Goal: Information Seeking & Learning: Learn about a topic

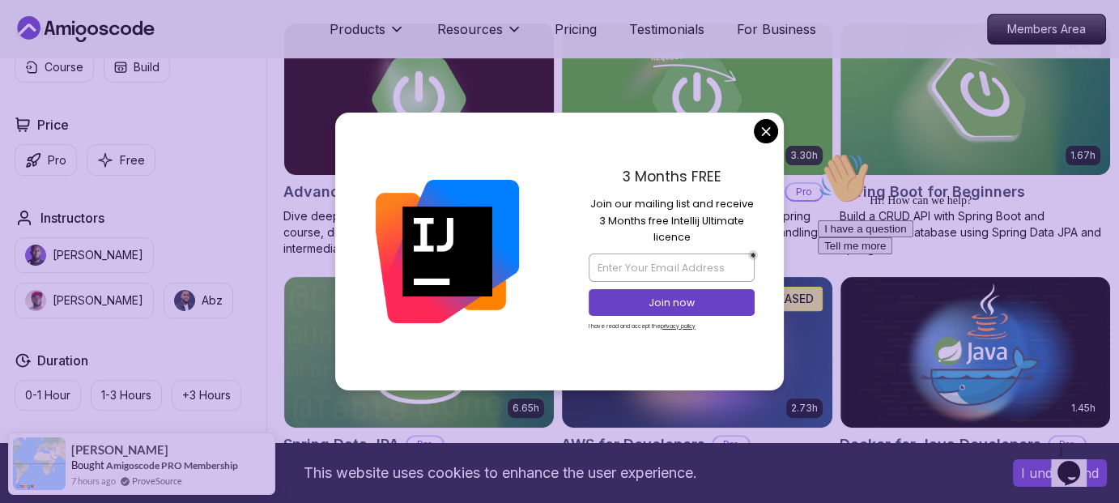
scroll to position [464, 0]
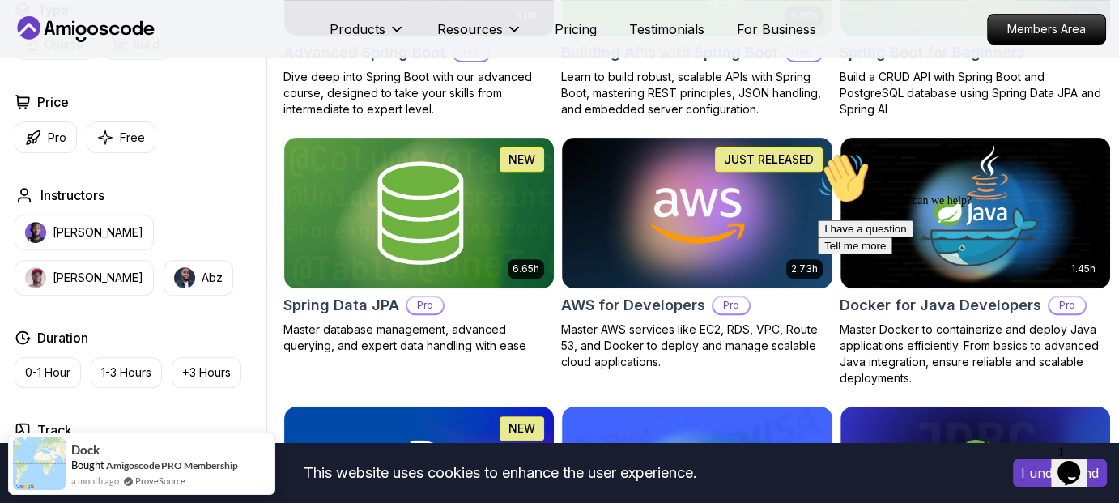
scroll to position [602, 0]
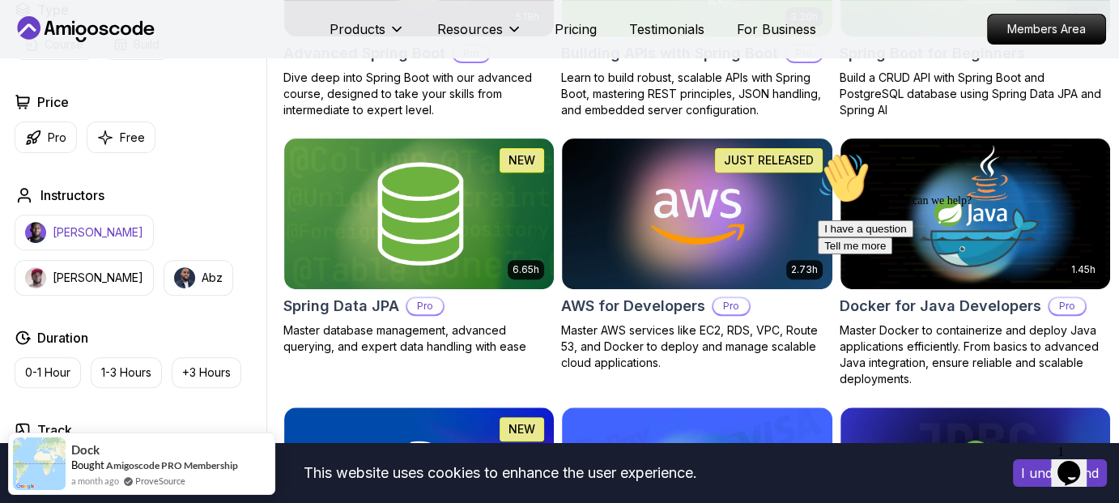
click at [101, 228] on p "[PERSON_NAME]" at bounding box center [98, 232] width 91 height 16
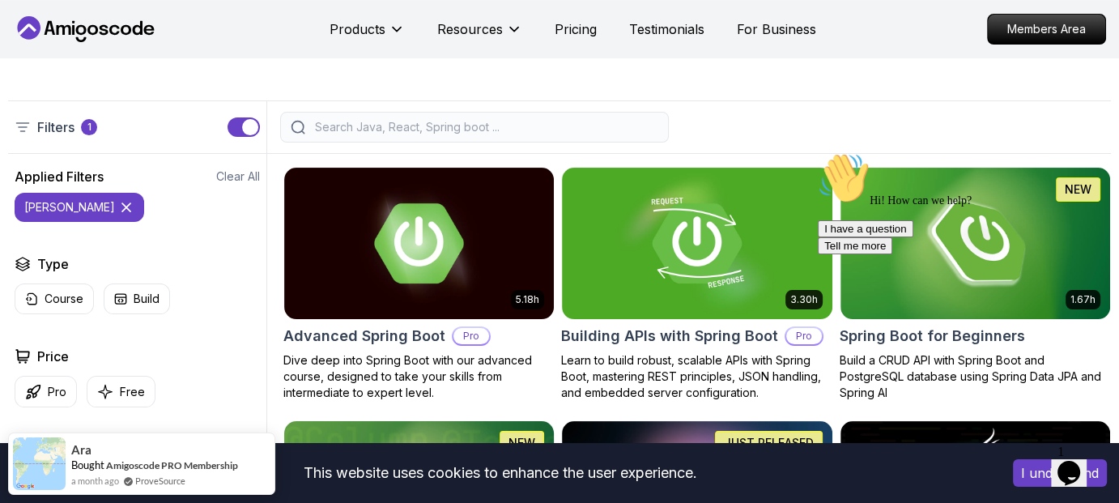
scroll to position [315, 0]
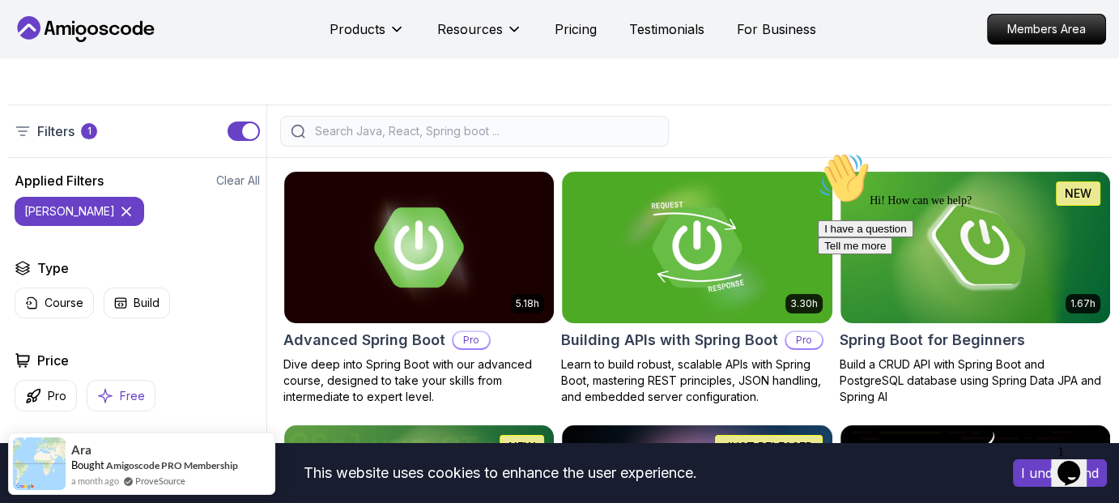
click at [125, 394] on p "Free" at bounding box center [132, 396] width 25 height 16
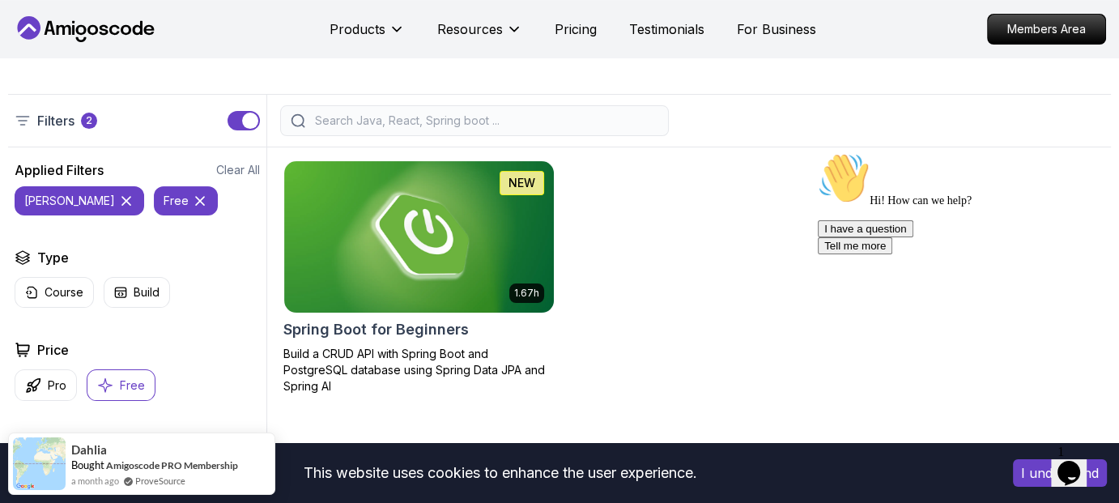
scroll to position [324, 0]
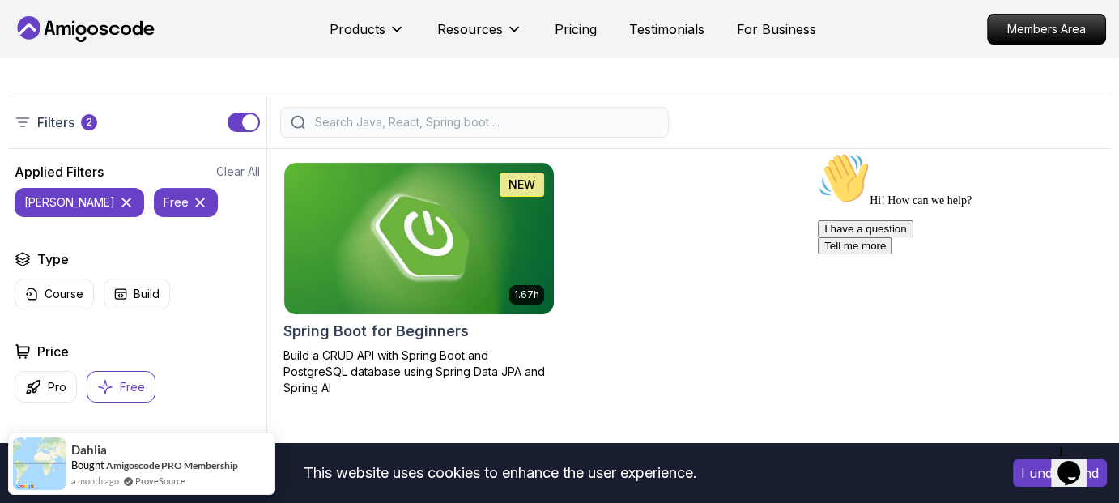
click at [451, 116] on input "search" at bounding box center [485, 122] width 347 height 16
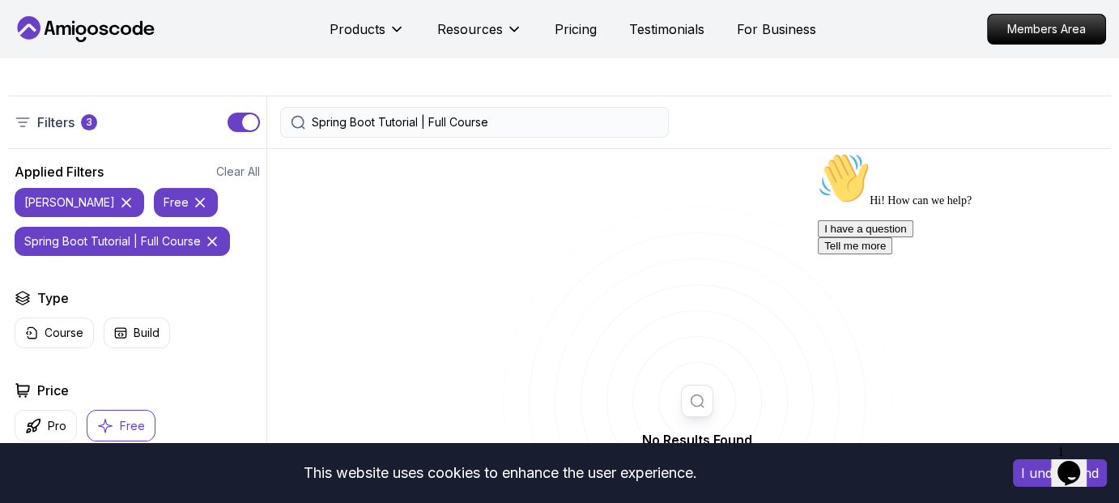
click at [108, 424] on icon "button" at bounding box center [106, 426] width 14 height 14
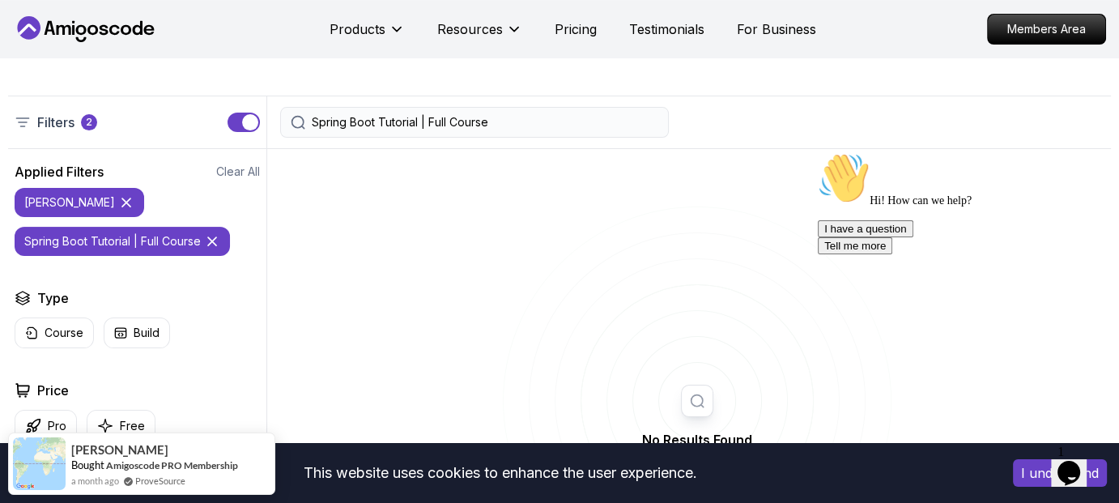
click at [118, 196] on icon at bounding box center [126, 202] width 16 height 16
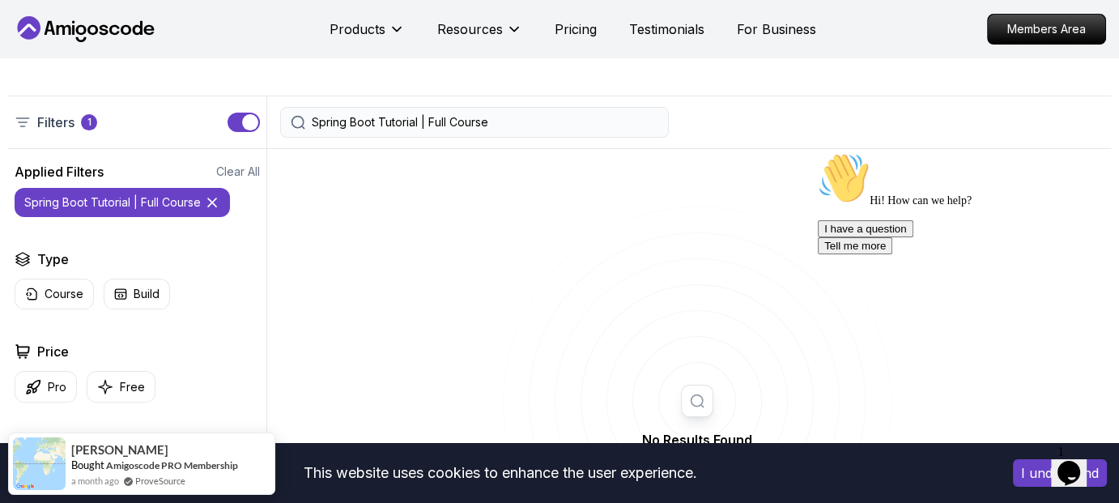
drag, startPoint x: 505, startPoint y: 129, endPoint x: 423, endPoint y: 126, distance: 81.8
click at [423, 126] on input "Spring Boot Tutorial | Full Course" at bounding box center [485, 122] width 347 height 16
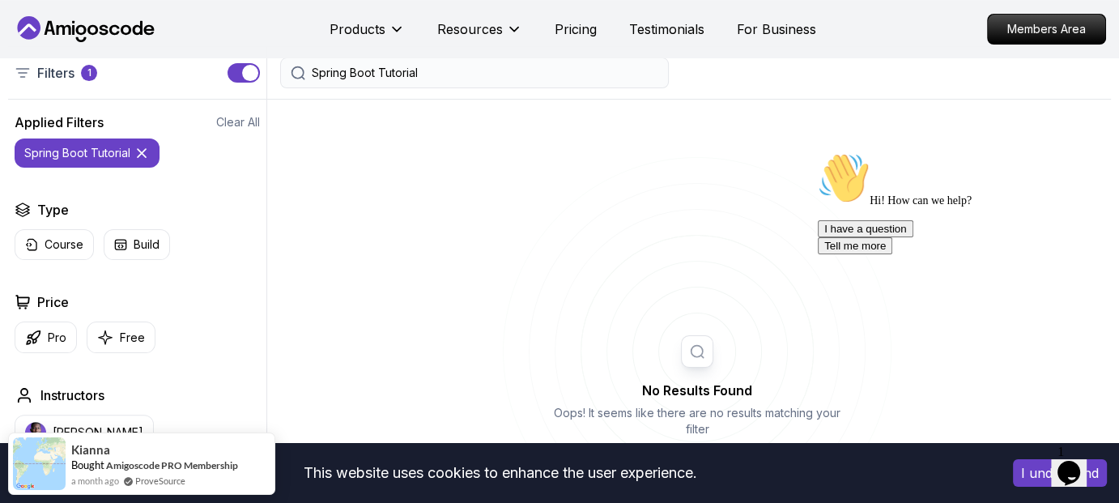
scroll to position [373, 0]
type input "Spring Boot Tutorial"
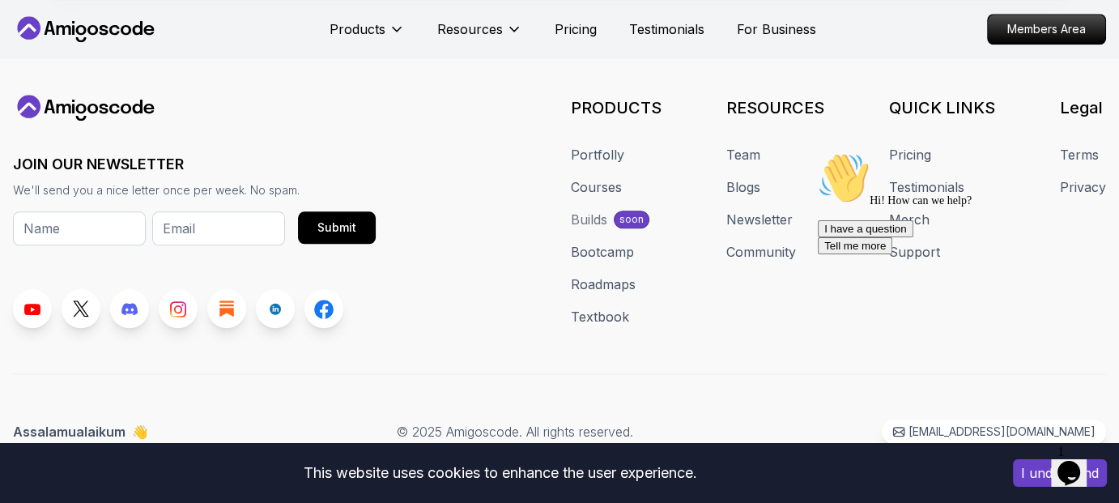
scroll to position [1546, 0]
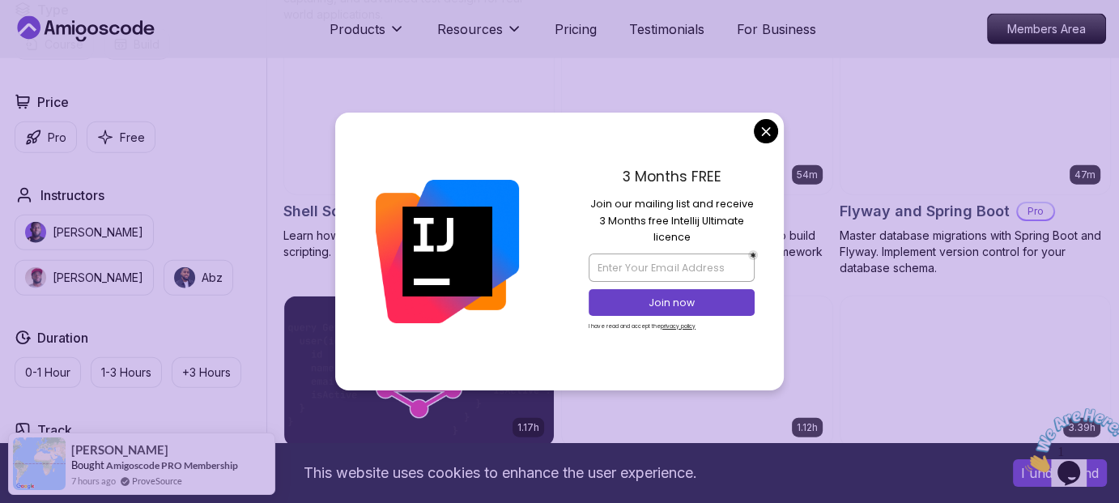
scroll to position [3764, 0]
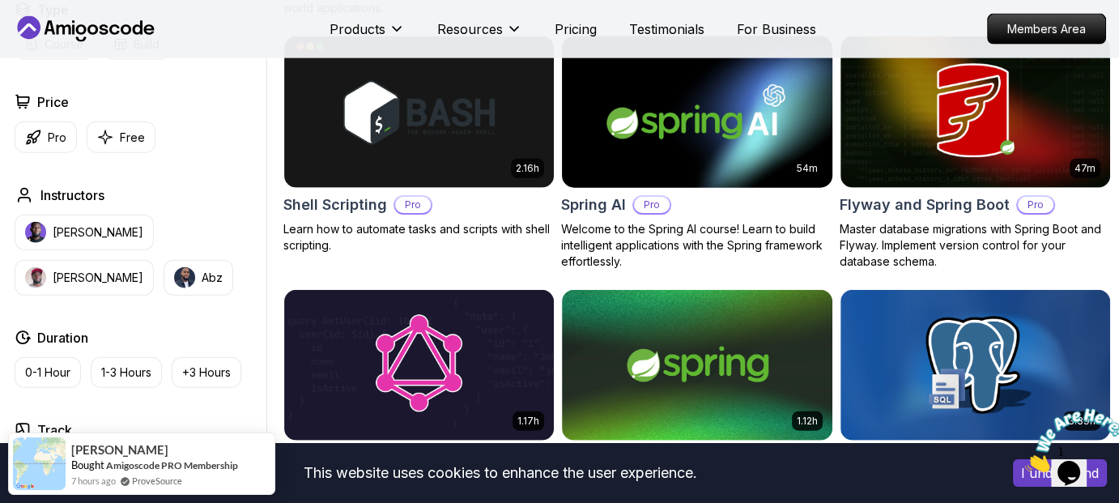
click at [766, 124] on body "This website uses cookies to enhance the user experience. I understand Products…" at bounding box center [559, 235] width 1119 height 7998
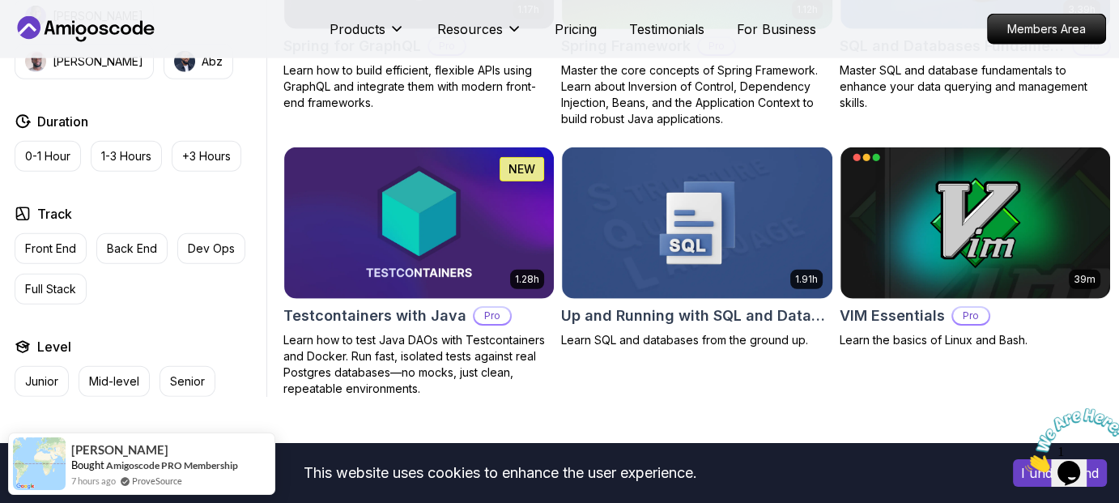
scroll to position [3935, 0]
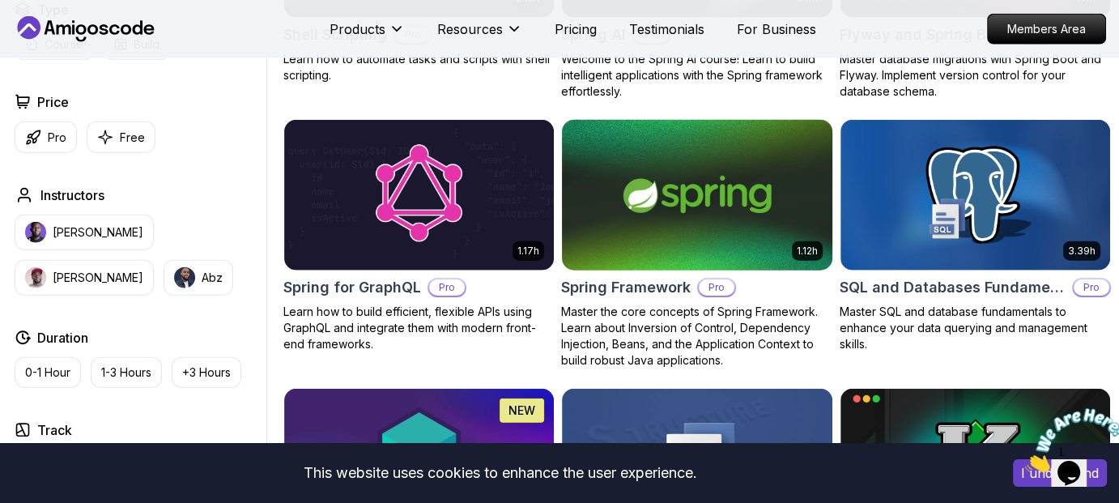
click at [753, 160] on img at bounding box center [697, 195] width 283 height 159
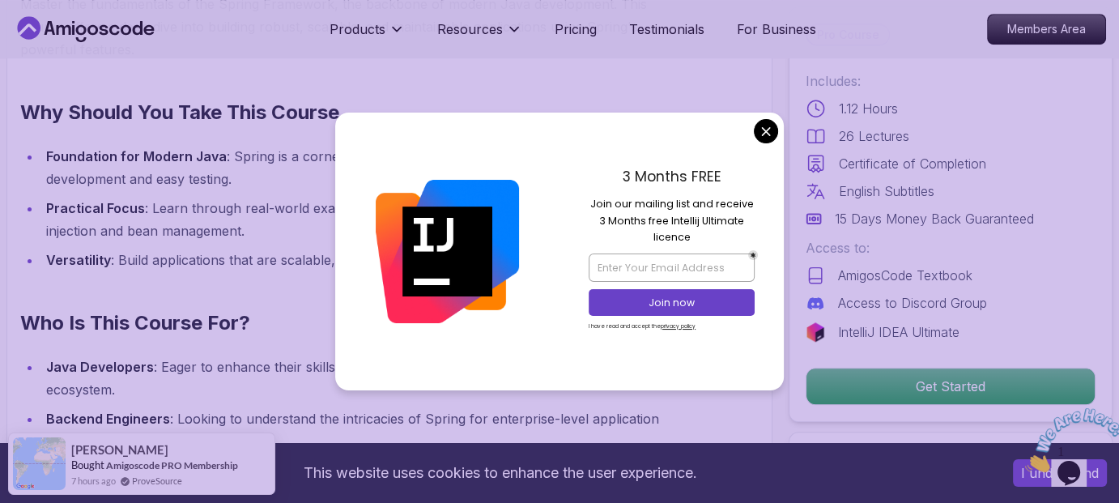
scroll to position [1365, 0]
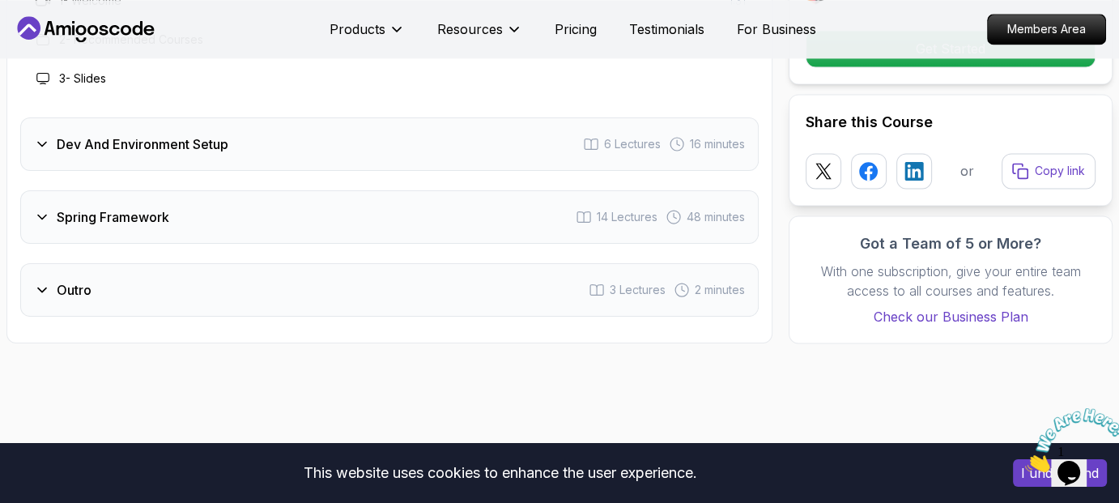
scroll to position [2287, 0]
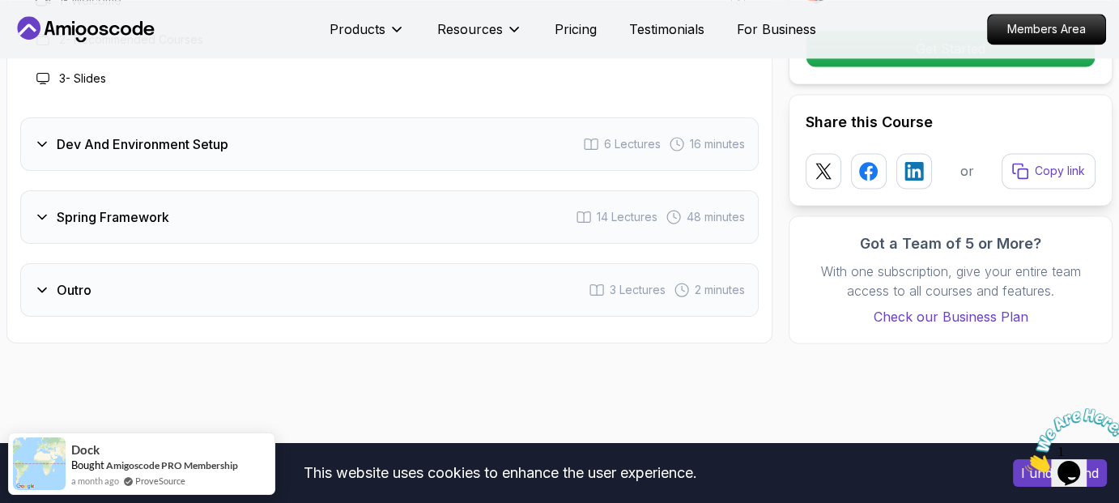
click at [425, 226] on div "Spring Framework 14 Lectures 48 minutes" at bounding box center [389, 216] width 739 height 53
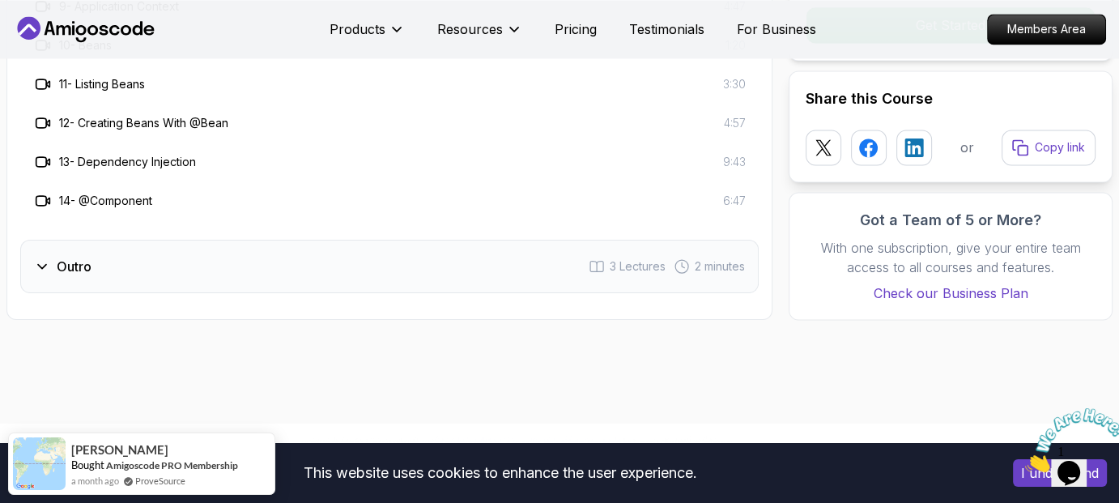
scroll to position [2738, 0]
click at [542, 271] on div "Outro 3 Lectures 2 minutes" at bounding box center [389, 267] width 739 height 53
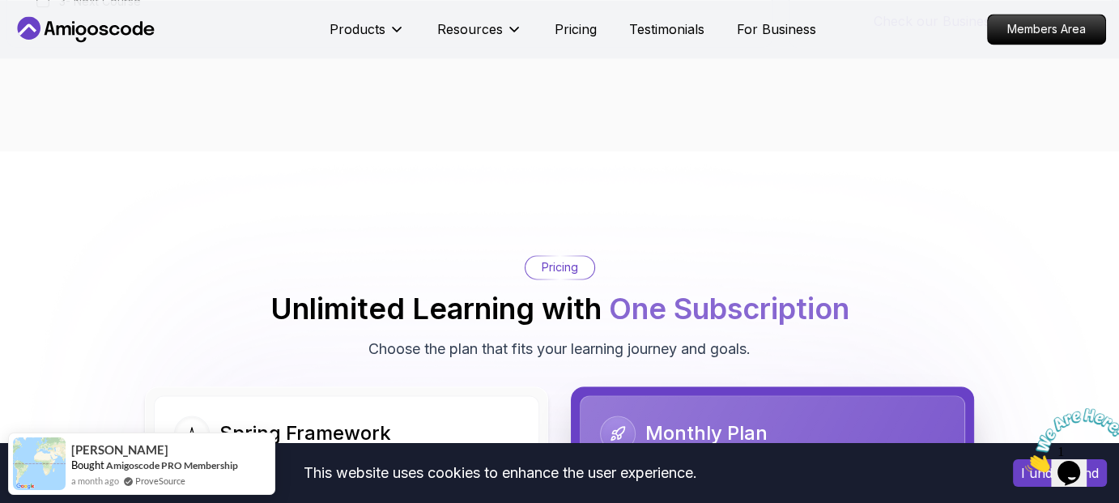
scroll to position [2580, 0]
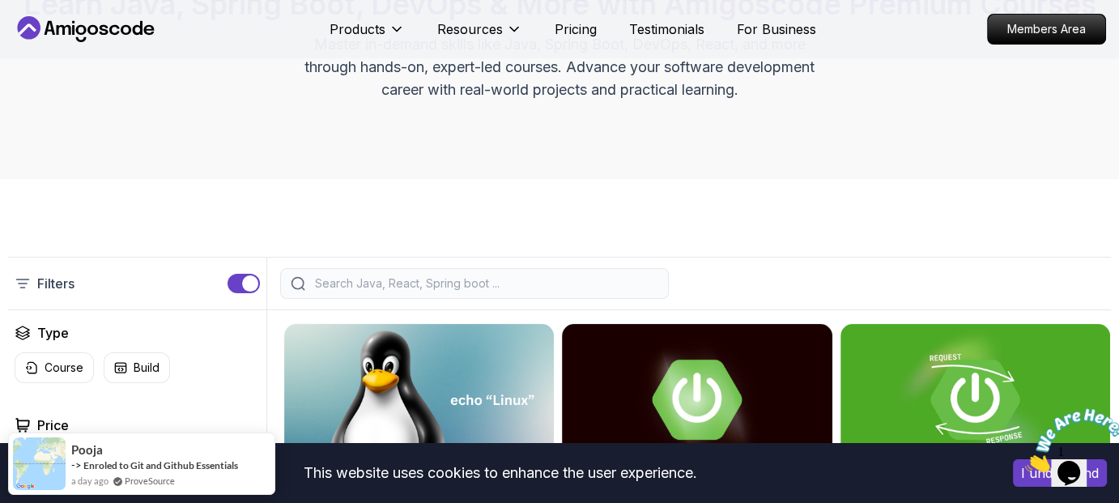
click at [407, 280] on input "search" at bounding box center [485, 283] width 347 height 16
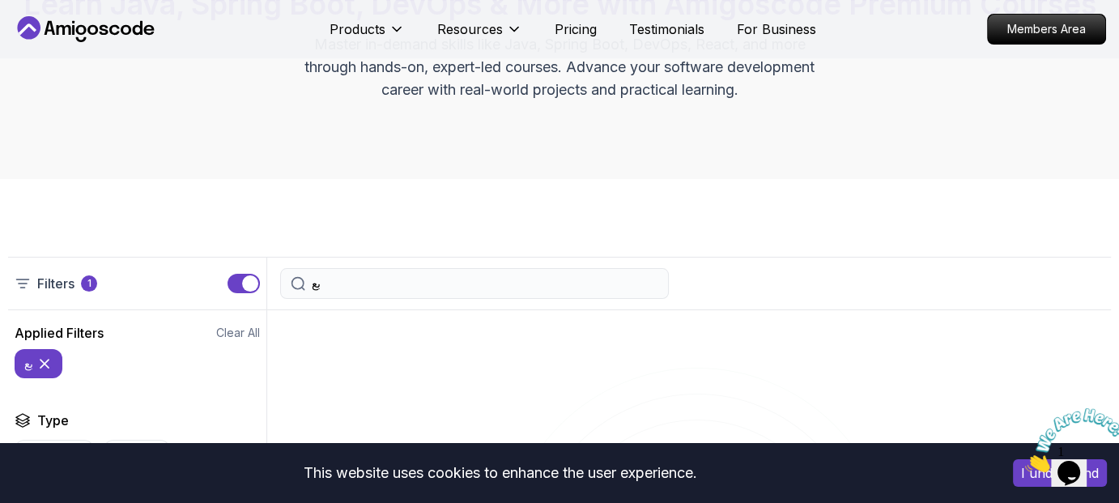
type input "ب"
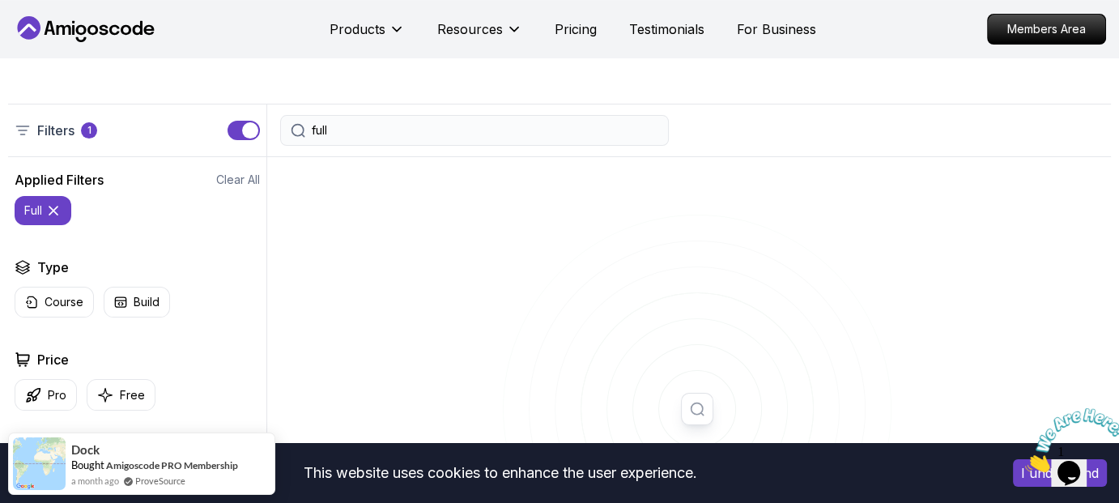
scroll to position [345, 0]
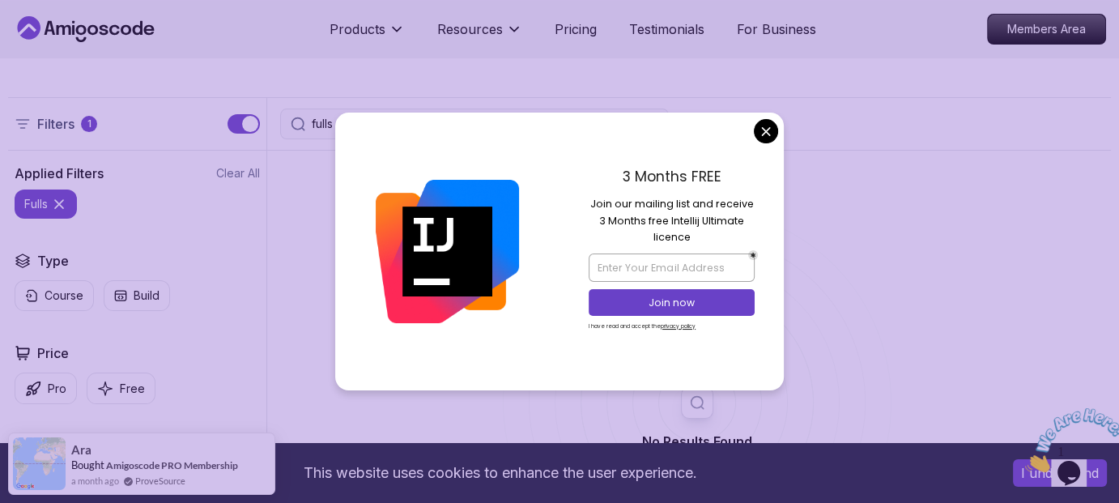
click at [753, 124] on div "3 Months FREE Join our mailing list and receive 3 Months free Intellij Ultimate…" at bounding box center [672, 251] width 224 height 277
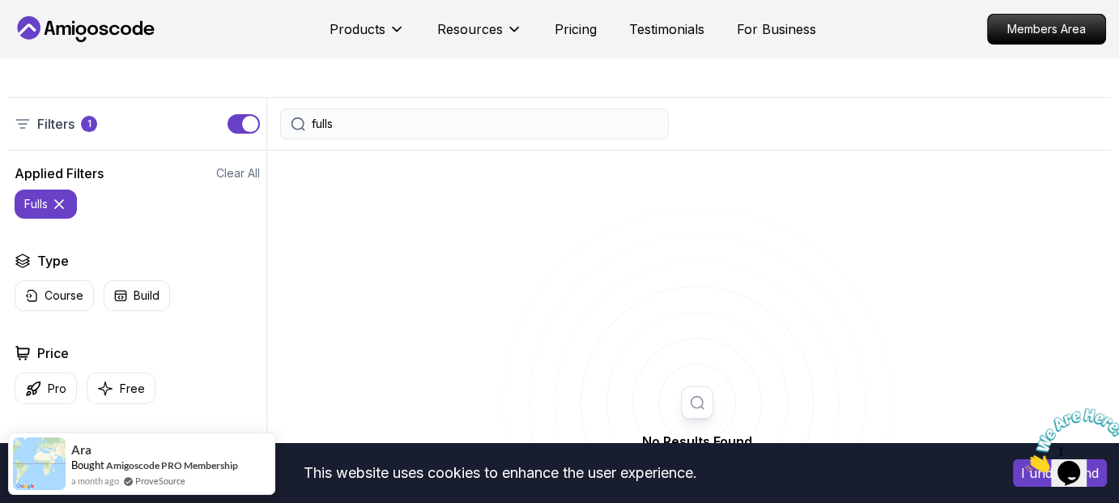
click at [516, 129] on input "fulls" at bounding box center [485, 124] width 347 height 16
type input "fullstack"
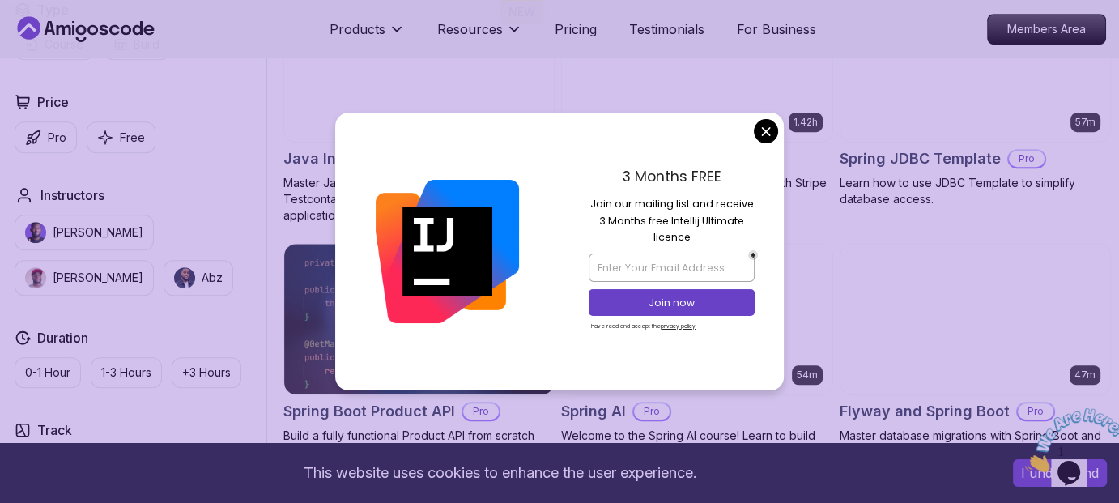
scroll to position [1008, 0]
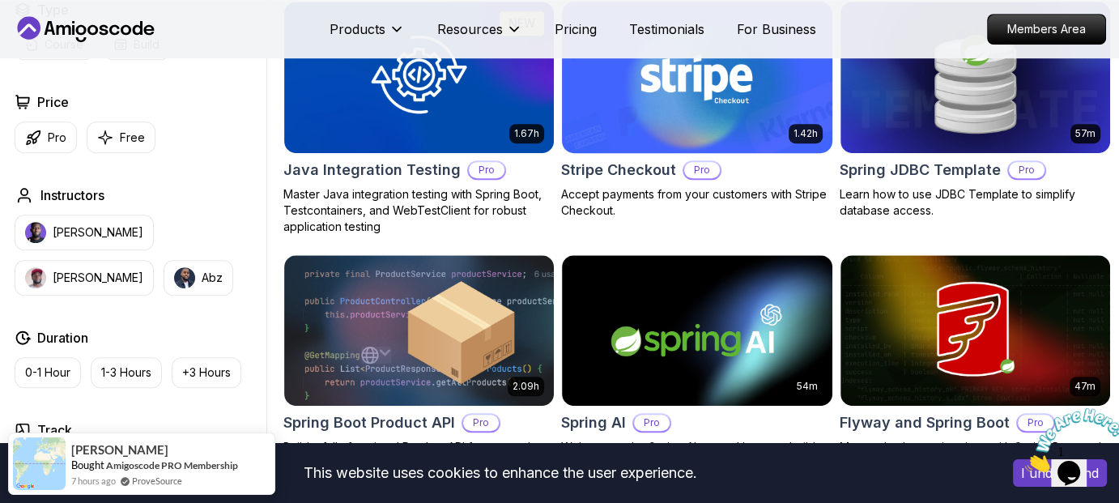
click at [761, 137] on body "This website uses cookies to enhance the user experience. I understand Products…" at bounding box center [559, 300] width 1119 height 2616
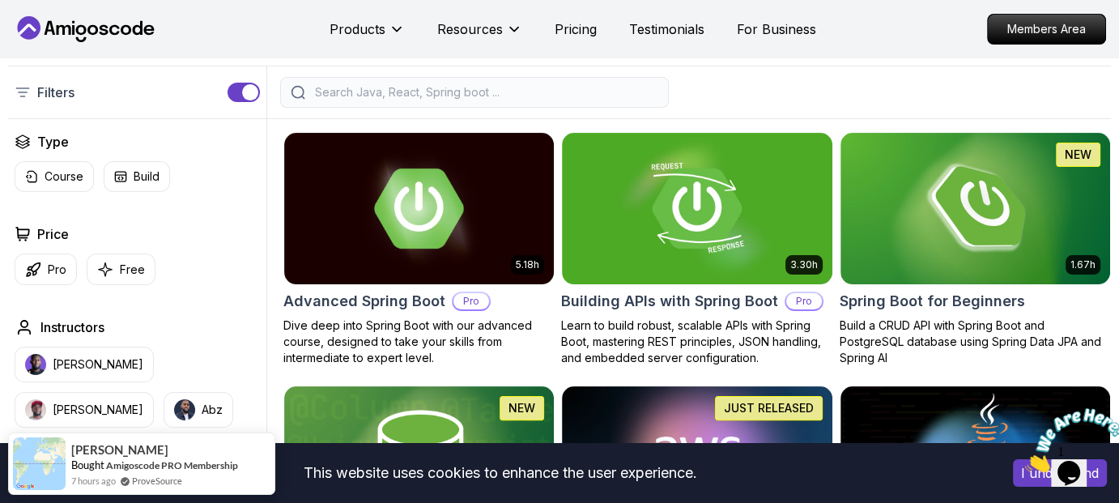
scroll to position [354, 0]
click at [951, 183] on img at bounding box center [974, 208] width 283 height 159
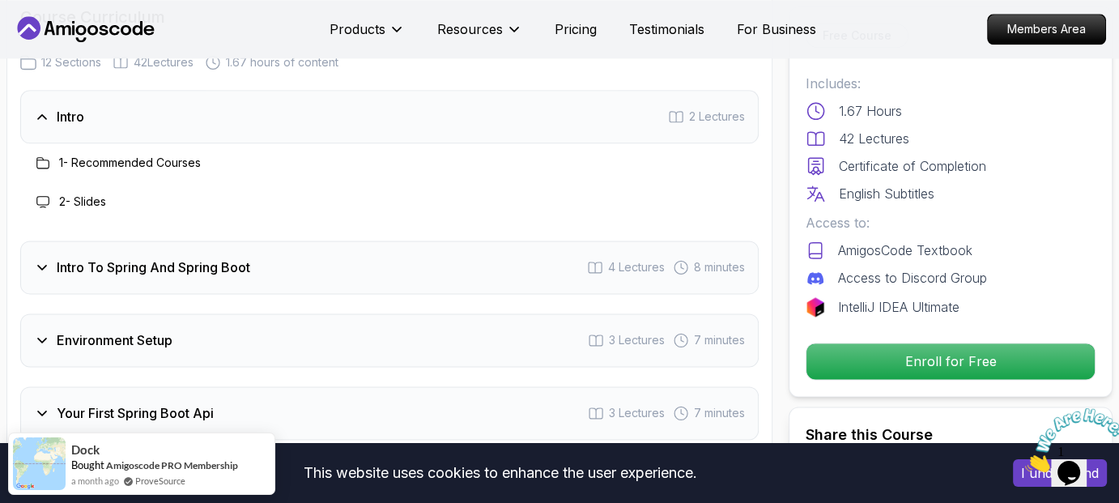
scroll to position [2080, 0]
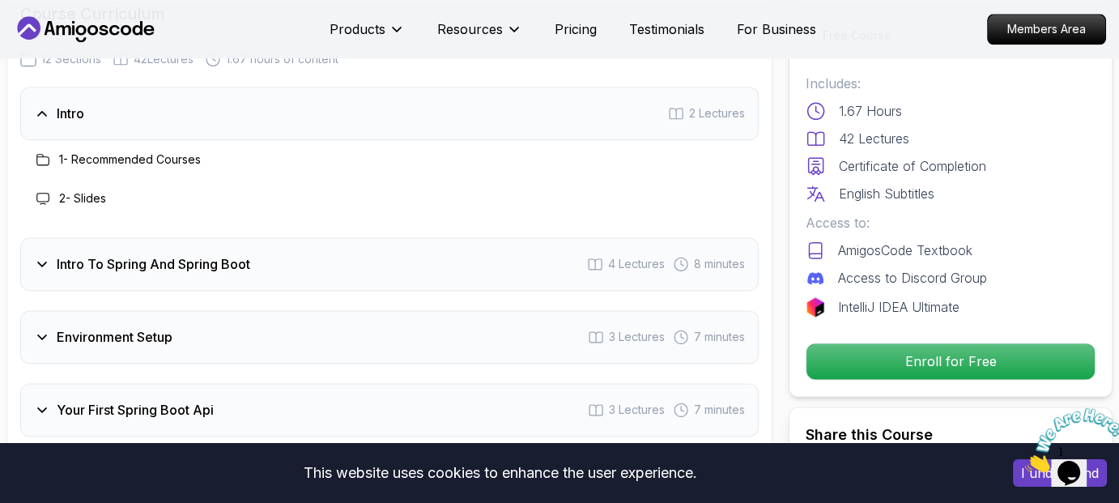
click at [488, 264] on div "Intro To Spring And Spring Boot 4 Lectures 8 minutes" at bounding box center [389, 263] width 739 height 53
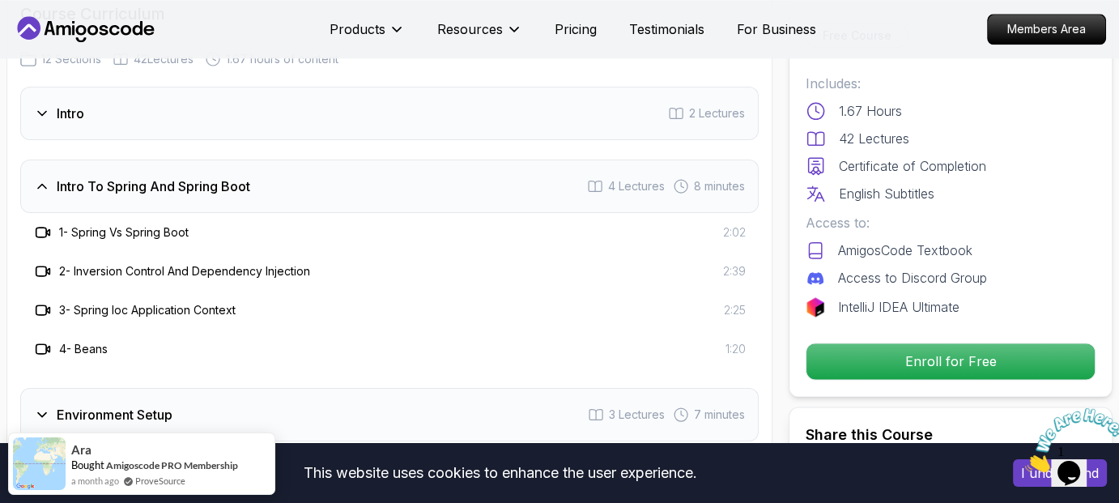
click at [491, 177] on div "Intro To Spring And Spring Boot 4 Lectures 8 minutes" at bounding box center [389, 186] width 739 height 53
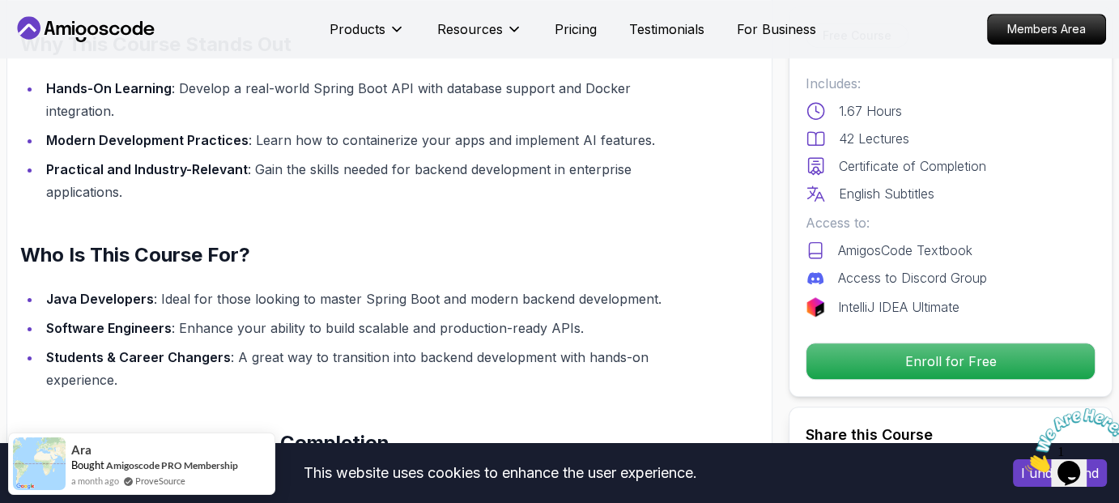
scroll to position [1153, 0]
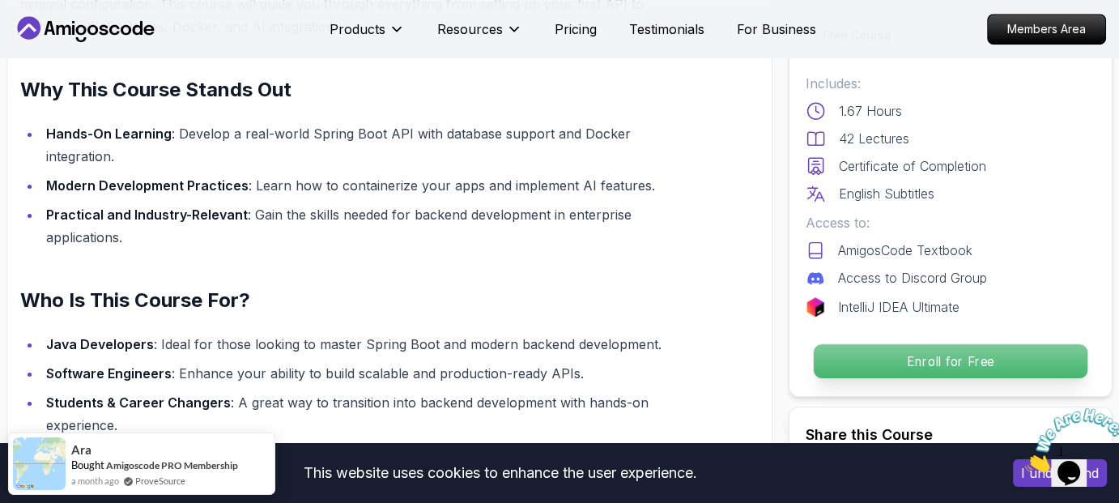
click at [863, 366] on p "Enroll for Free" at bounding box center [951, 361] width 274 height 34
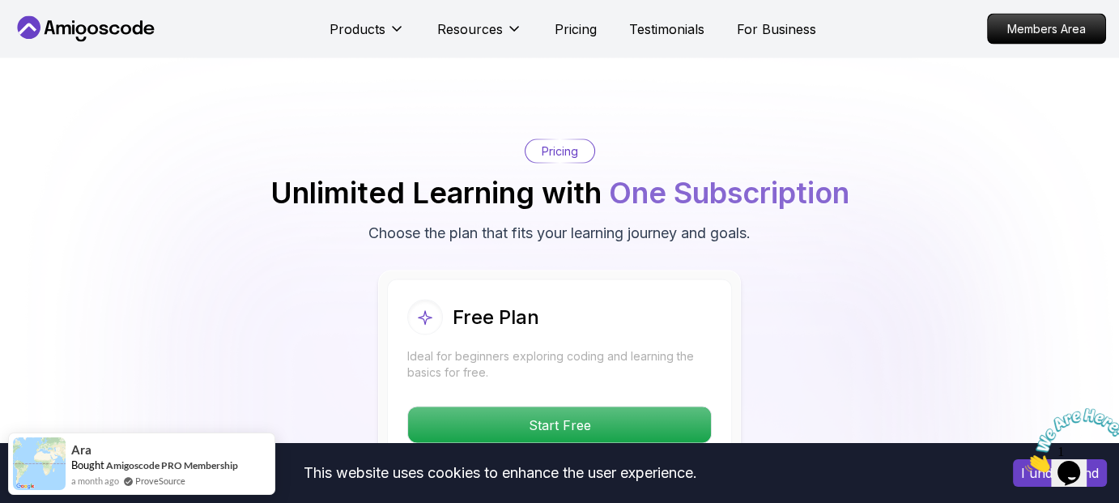
scroll to position [3145, 0]
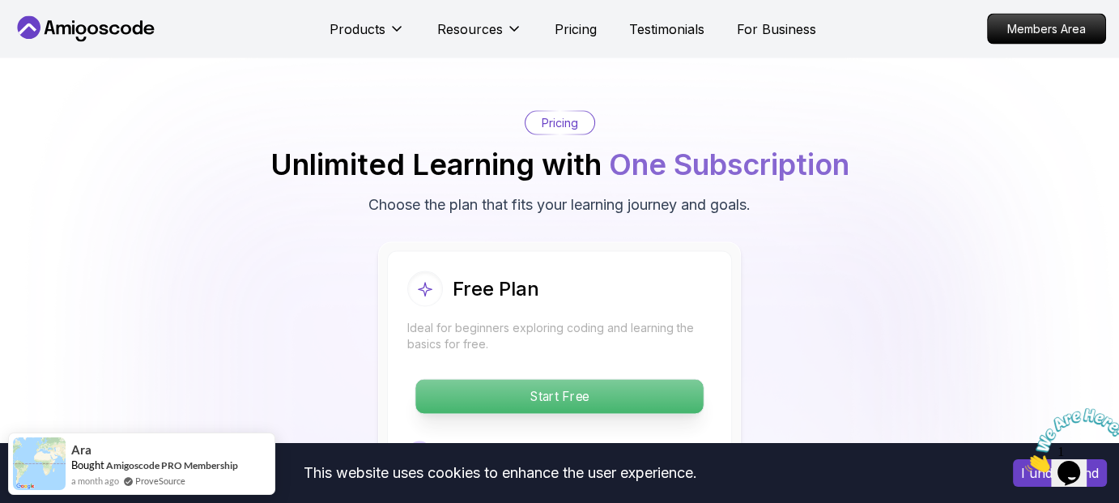
click at [600, 391] on p "Start Free" at bounding box center [559, 397] width 288 height 34
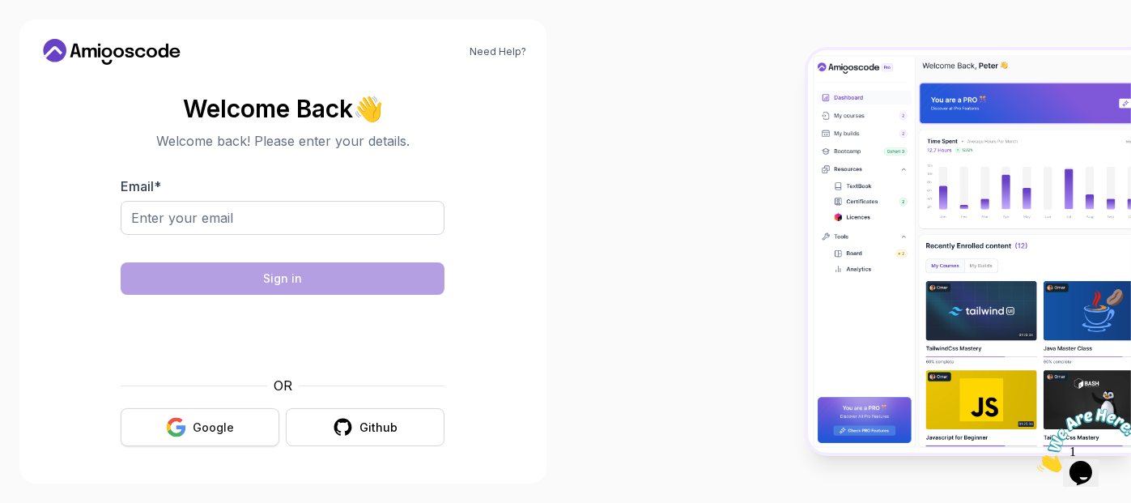
click at [239, 420] on button "Google" at bounding box center [200, 427] width 159 height 38
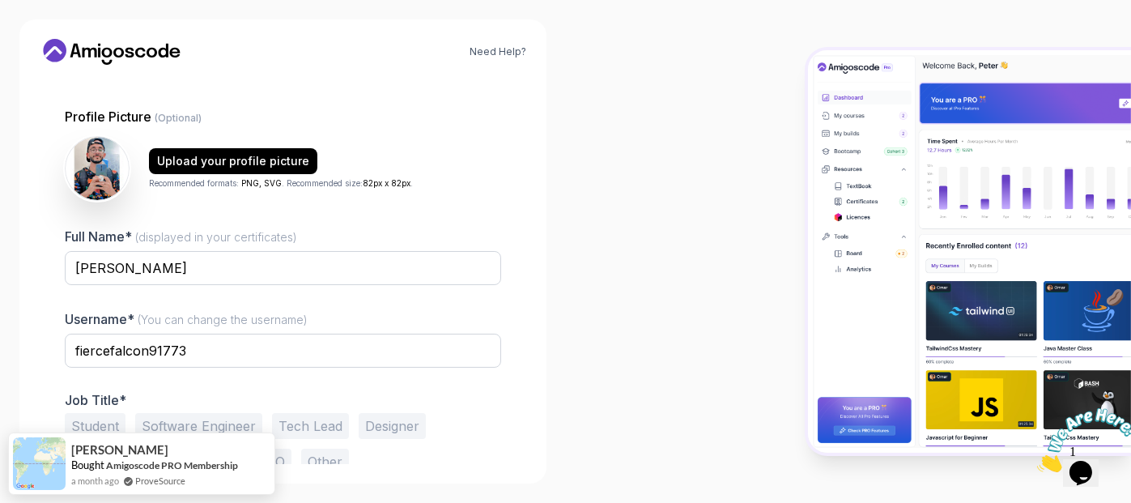
scroll to position [171, 0]
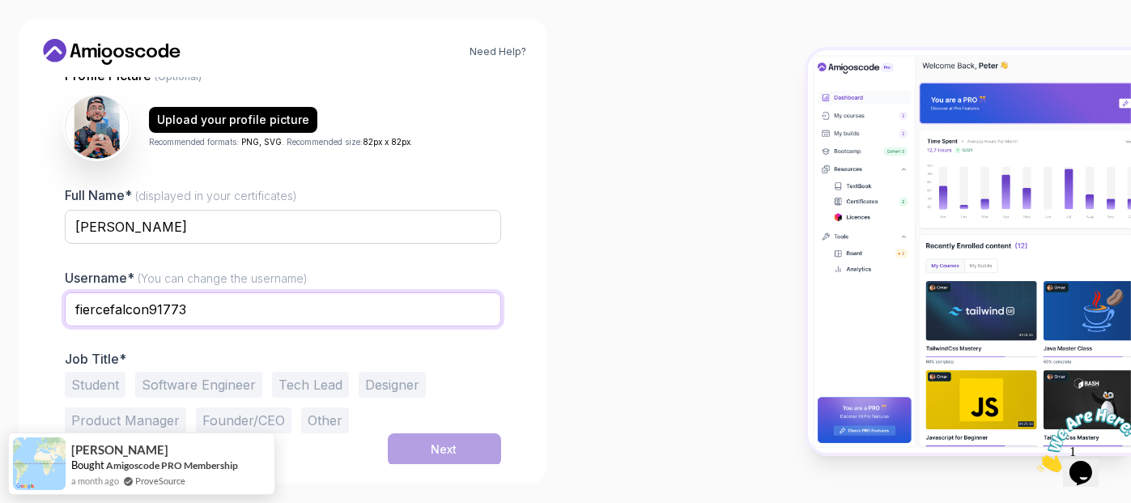
click at [256, 303] on input "fiercefalcon91773" at bounding box center [283, 309] width 437 height 34
type input "Amr Bash"
click at [103, 384] on button "Student" at bounding box center [95, 385] width 61 height 26
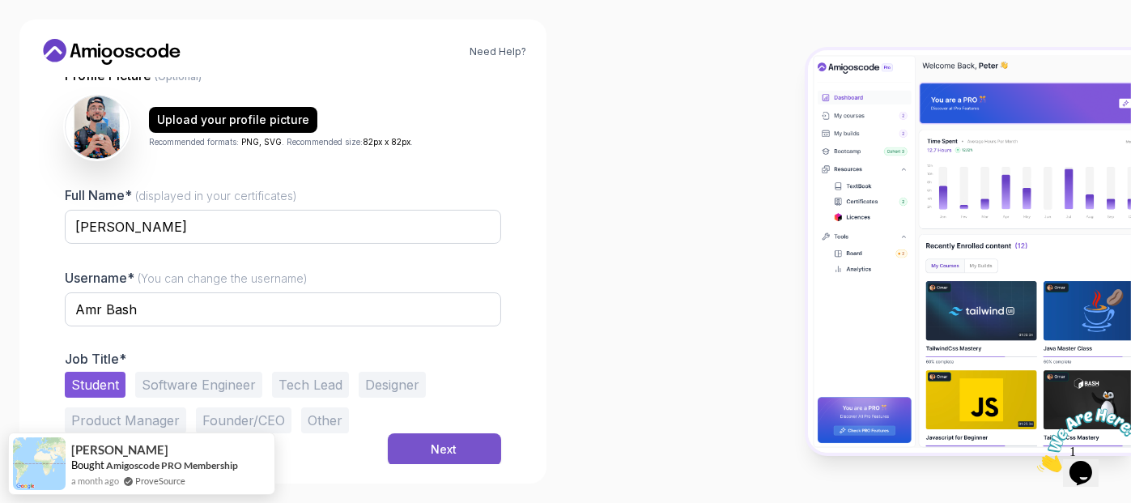
click at [447, 446] on div "Next" at bounding box center [445, 449] width 26 height 16
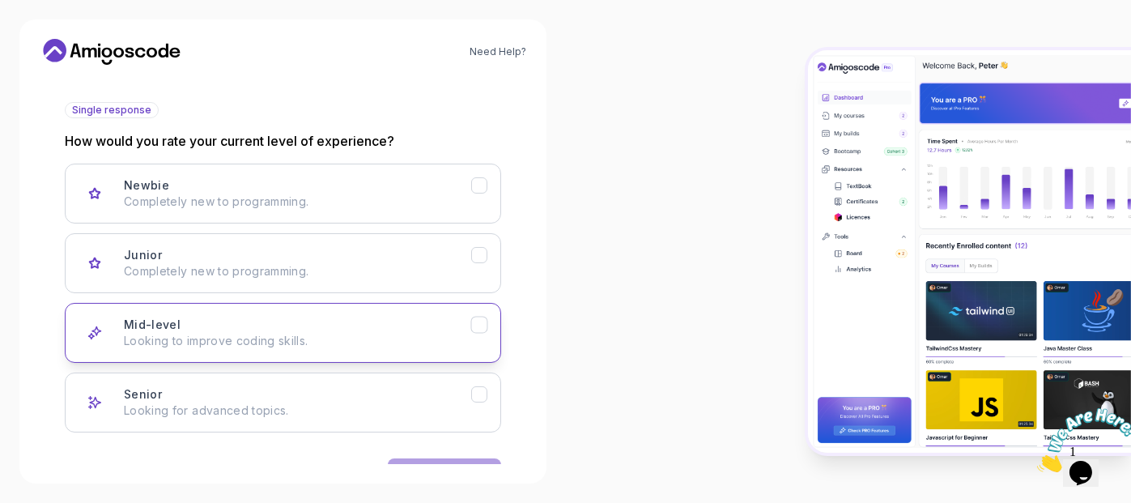
click at [396, 318] on div "Mid-level Looking to improve coding skills." at bounding box center [297, 333] width 347 height 32
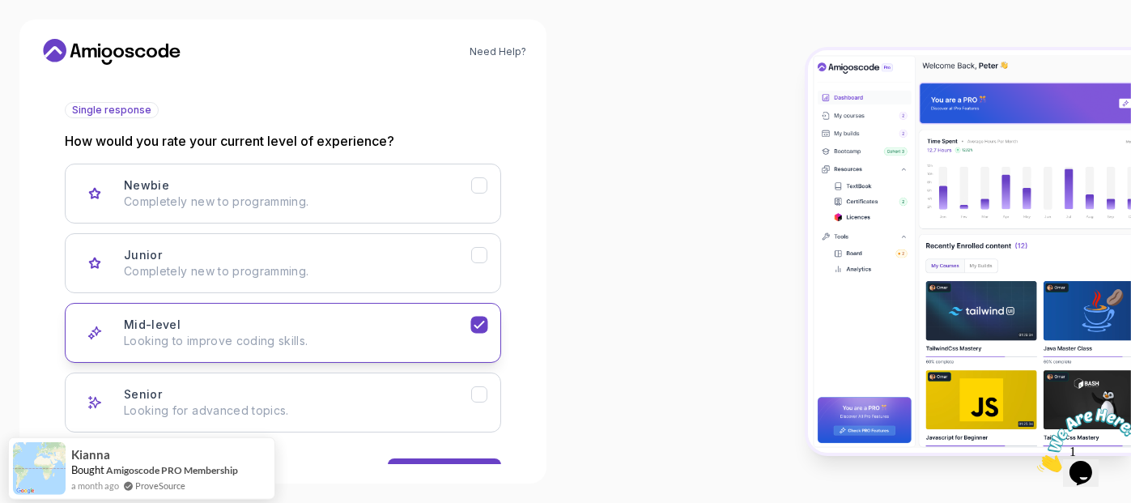
scroll to position [221, 0]
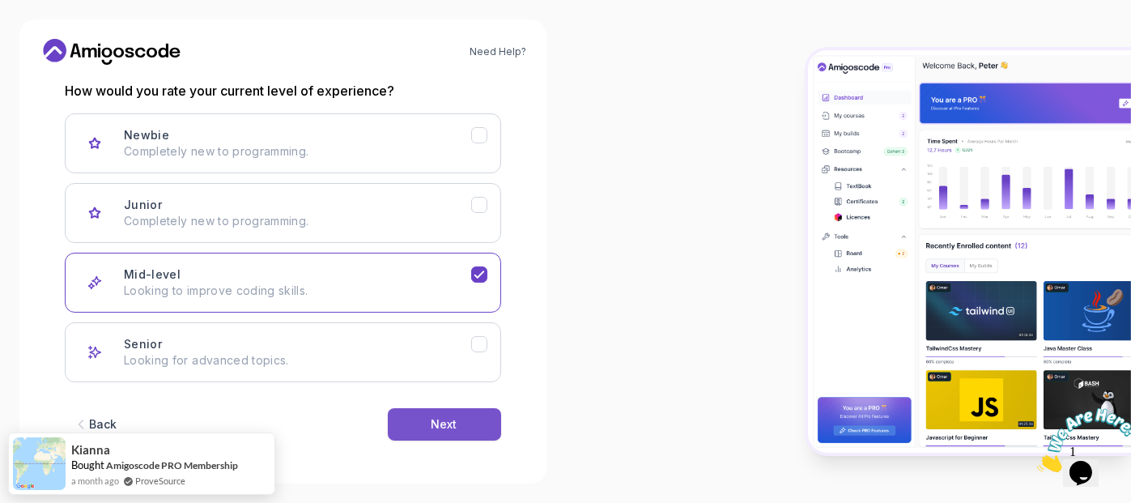
click at [439, 426] on div "Next" at bounding box center [445, 424] width 26 height 16
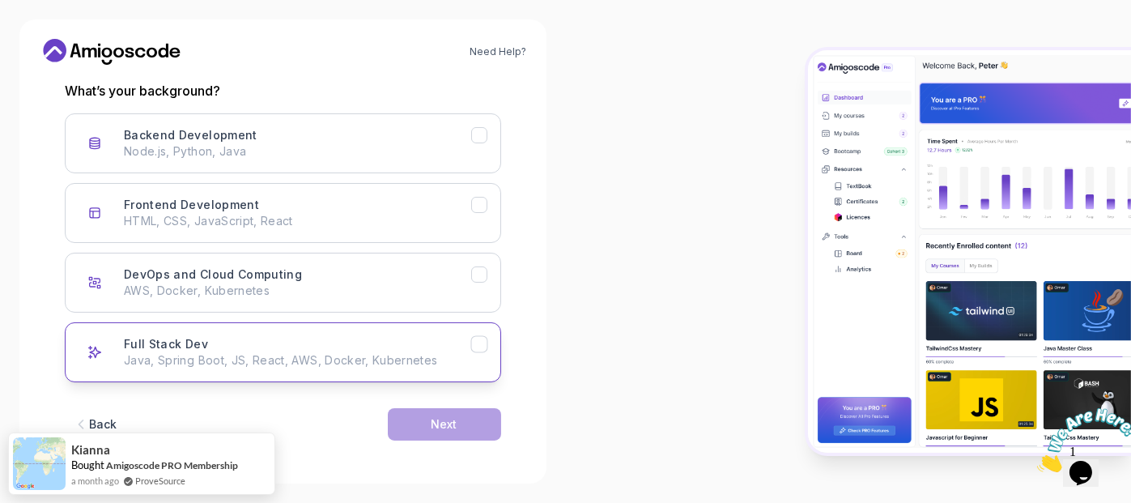
click at [479, 338] on icon "Full Stack Dev" at bounding box center [478, 344] width 15 height 15
click at [457, 421] on button "Next" at bounding box center [444, 424] width 113 height 32
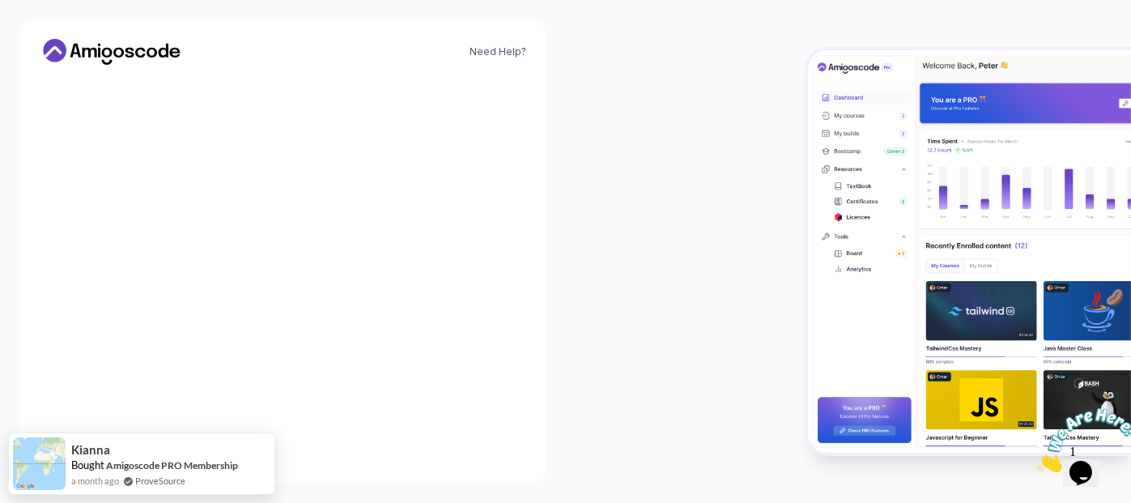
scroll to position [203, 0]
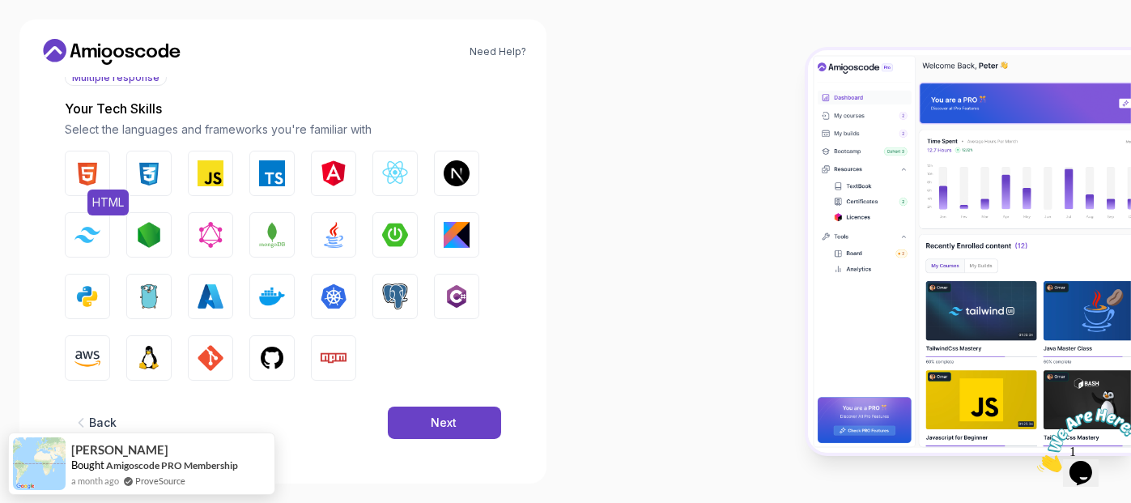
click at [96, 163] on img "button" at bounding box center [88, 173] width 26 height 26
click at [139, 160] on img "button" at bounding box center [149, 173] width 26 height 26
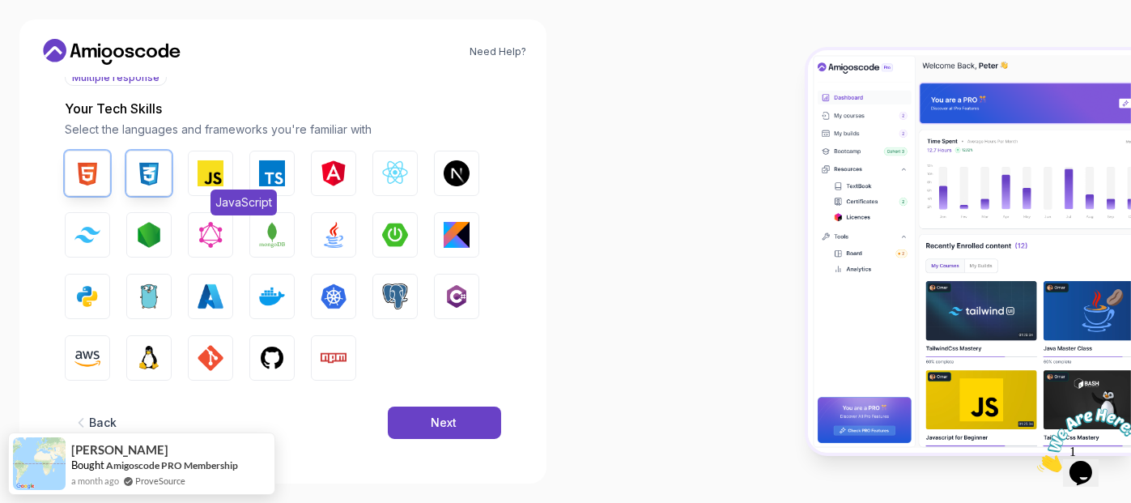
click at [196, 168] on button "JavaScript" at bounding box center [210, 173] width 45 height 45
click at [391, 234] on img "button" at bounding box center [395, 235] width 26 height 26
click at [326, 225] on img "button" at bounding box center [334, 235] width 26 height 26
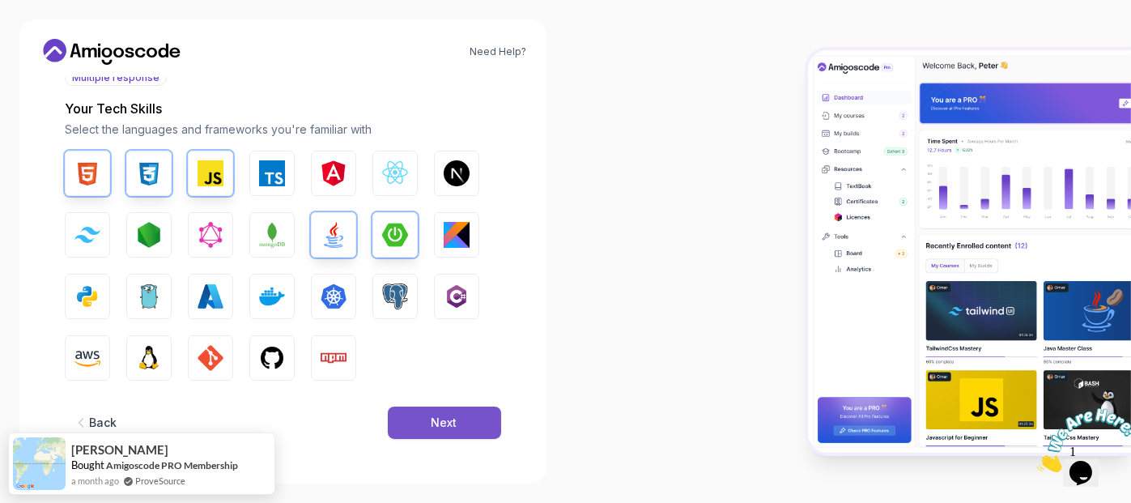
click at [425, 409] on button "Next" at bounding box center [444, 423] width 113 height 32
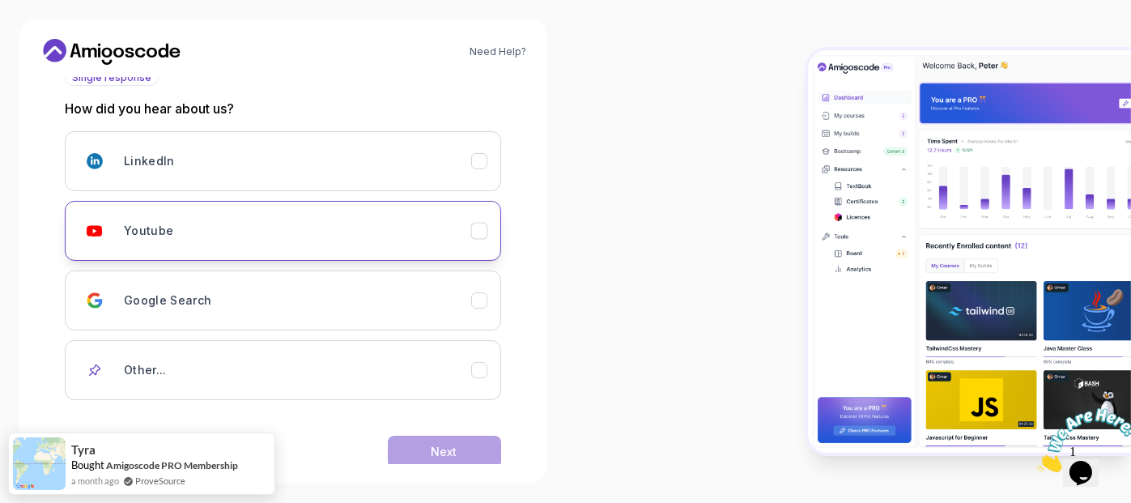
click at [422, 226] on div "Youtube" at bounding box center [297, 231] width 347 height 32
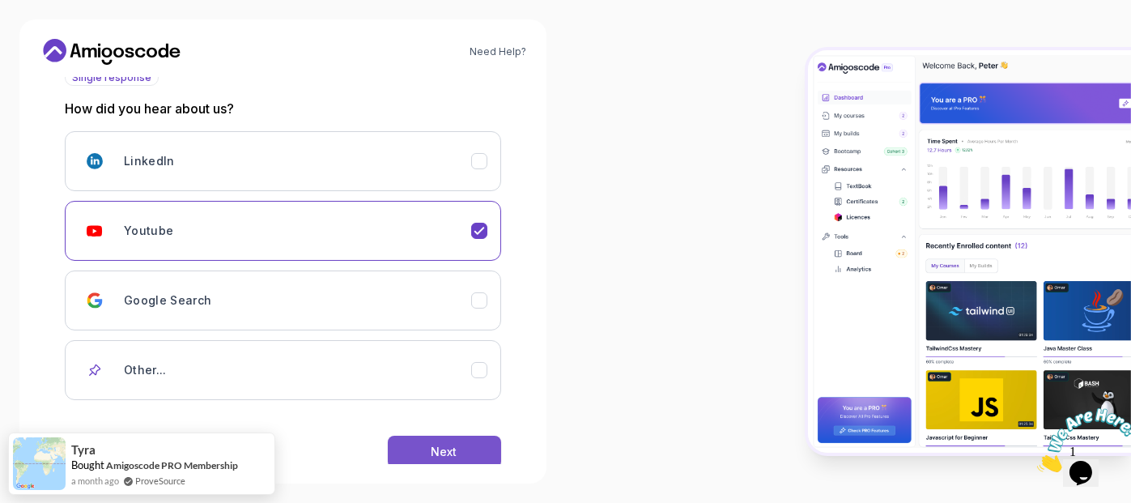
click at [445, 449] on div "Next" at bounding box center [445, 452] width 26 height 16
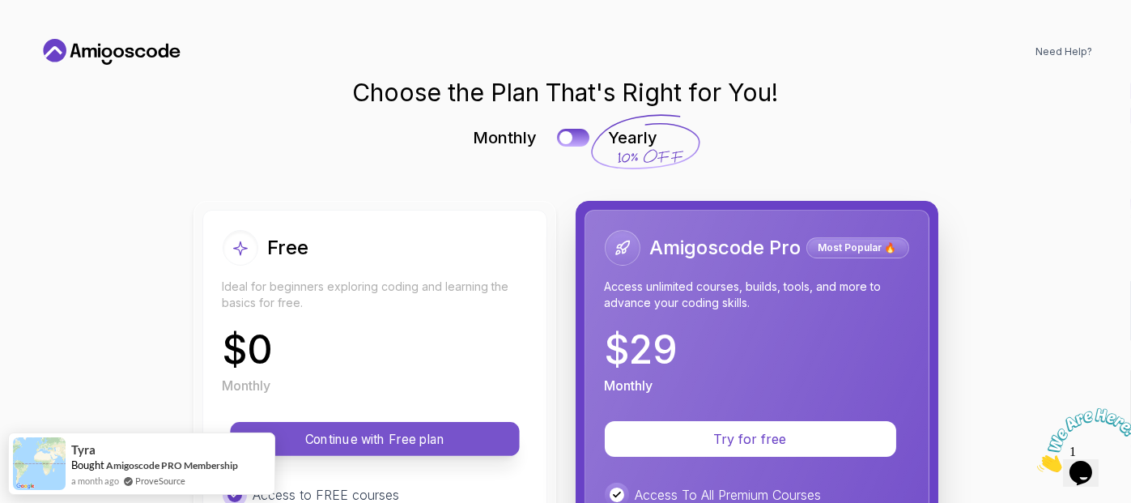
click at [427, 439] on p "Continue with Free plan" at bounding box center [375, 439] width 253 height 19
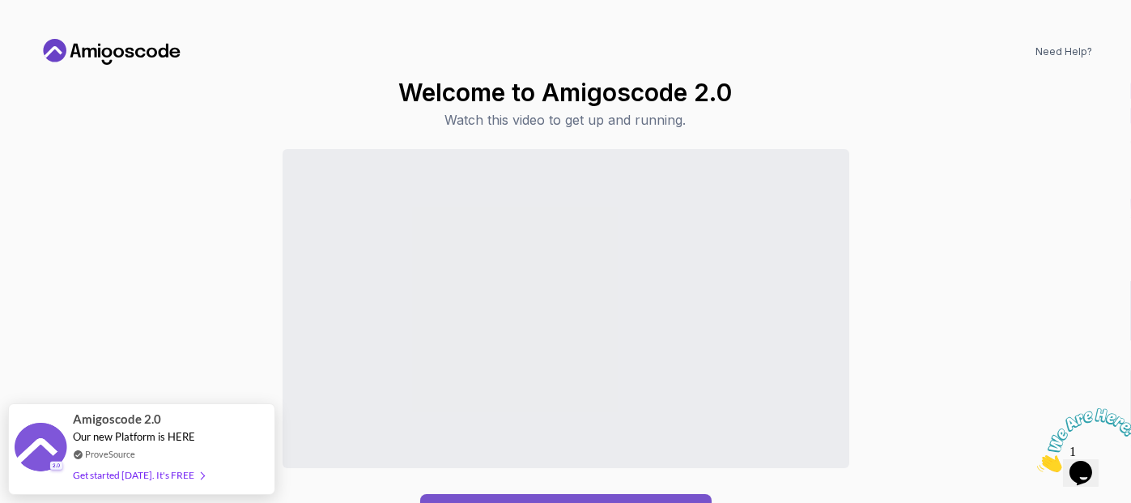
click at [618, 496] on button "Continue to Dashboard" at bounding box center [566, 513] width 292 height 39
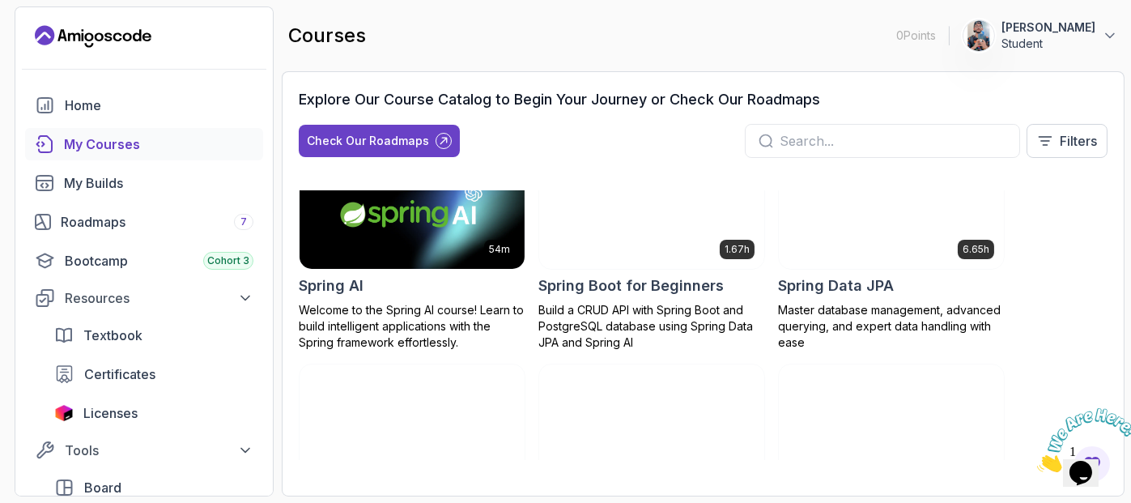
scroll to position [2804, 0]
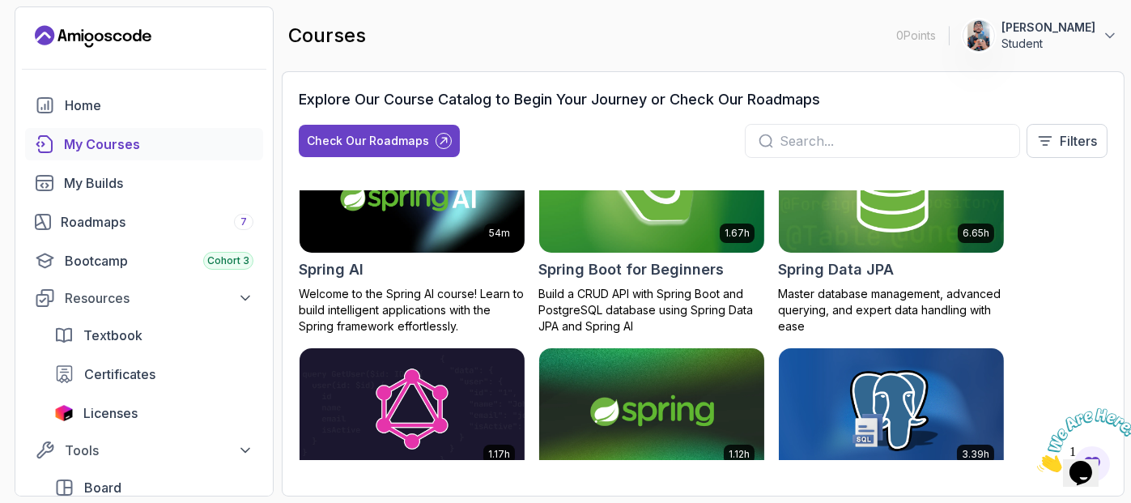
click at [630, 406] on img at bounding box center [652, 411] width 236 height 132
click at [661, 217] on img at bounding box center [652, 189] width 236 height 132
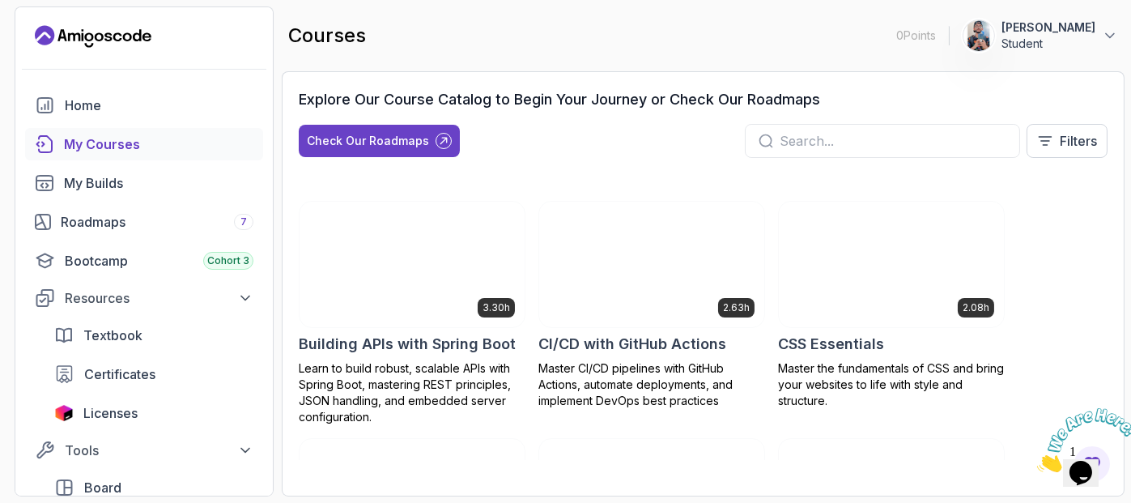
scroll to position [138, 0]
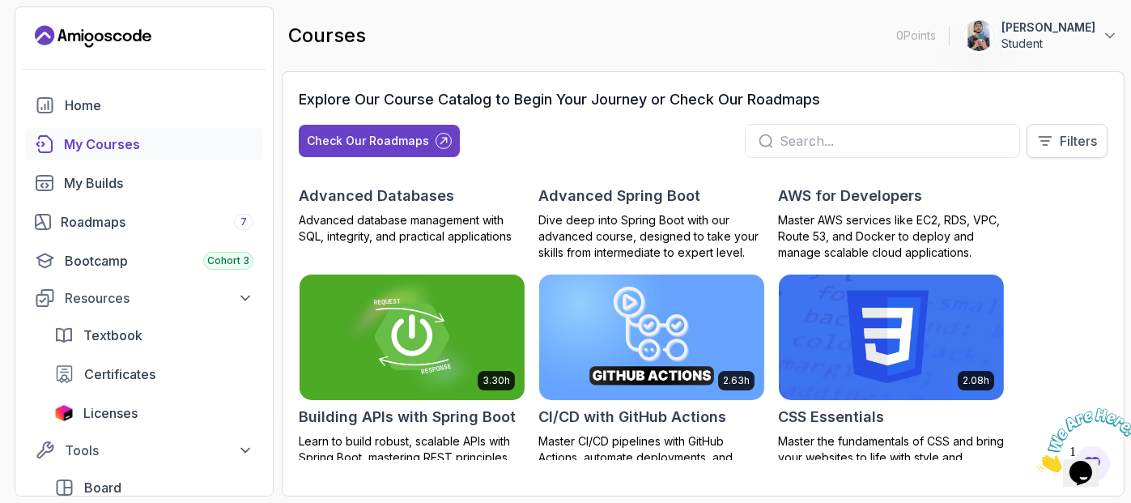
click at [1082, 156] on button "Filters" at bounding box center [1067, 141] width 81 height 34
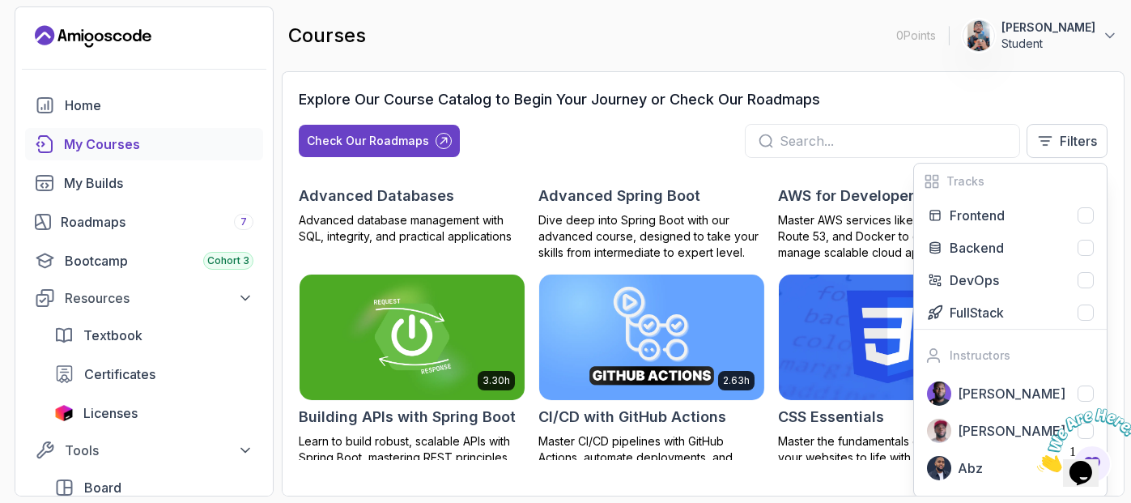
scroll to position [0, 0]
click at [692, 215] on p "Dive deep into Spring Boot with our advanced course, designed to take your skil…" at bounding box center [652, 236] width 227 height 49
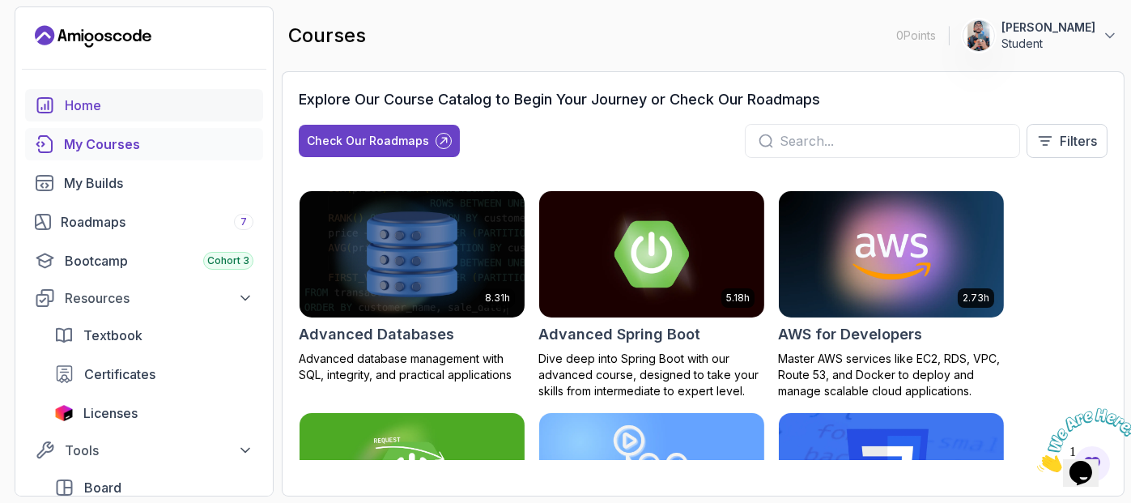
click at [112, 107] on div "Home" at bounding box center [159, 105] width 189 height 19
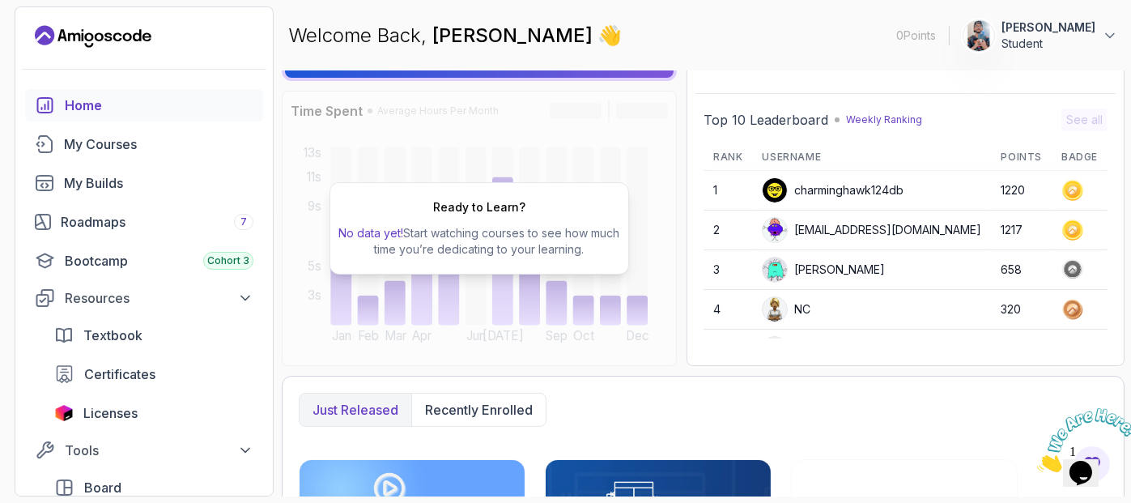
scroll to position [380, 0]
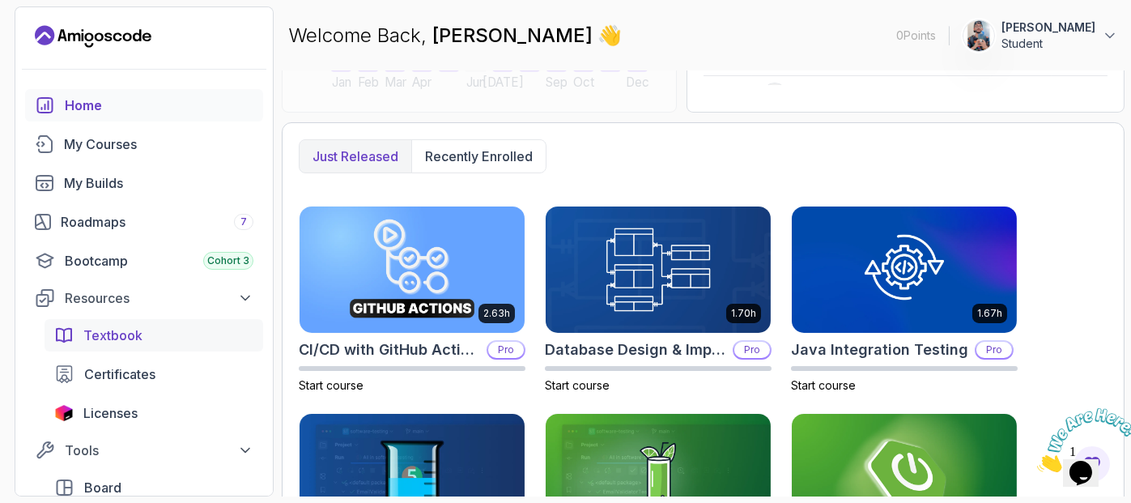
click at [125, 339] on span "Textbook" at bounding box center [112, 335] width 59 height 19
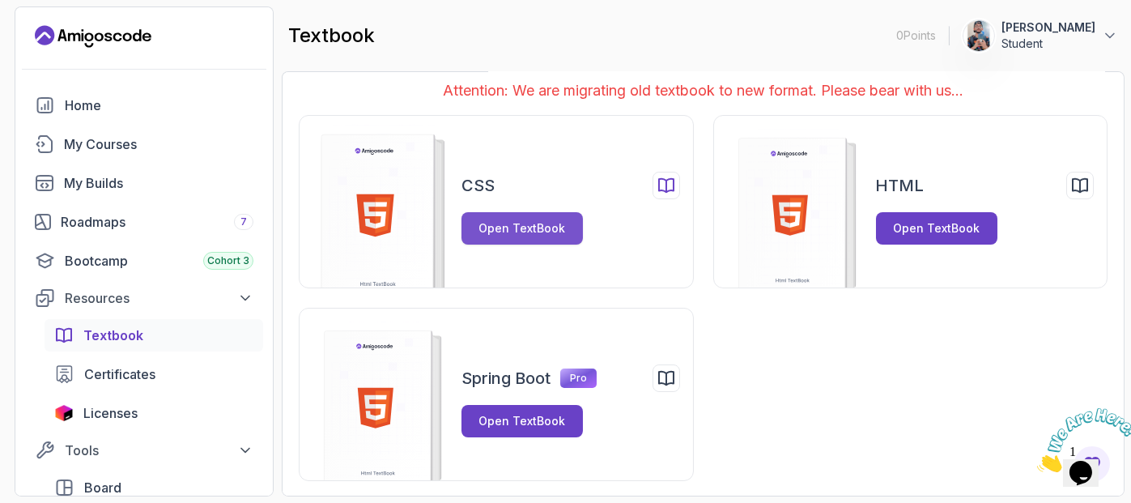
scroll to position [8, 0]
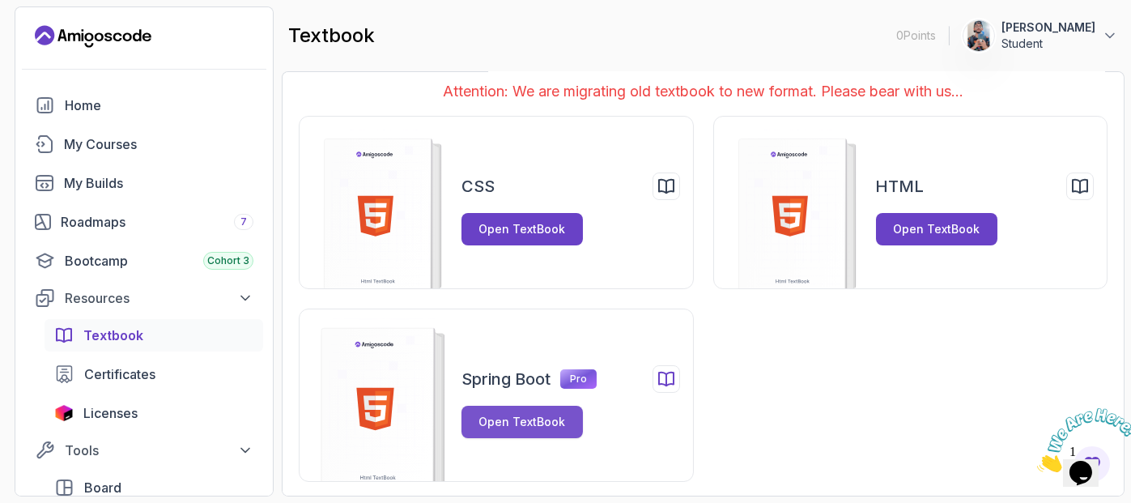
click at [507, 425] on div "Open TextBook" at bounding box center [522, 422] width 87 height 16
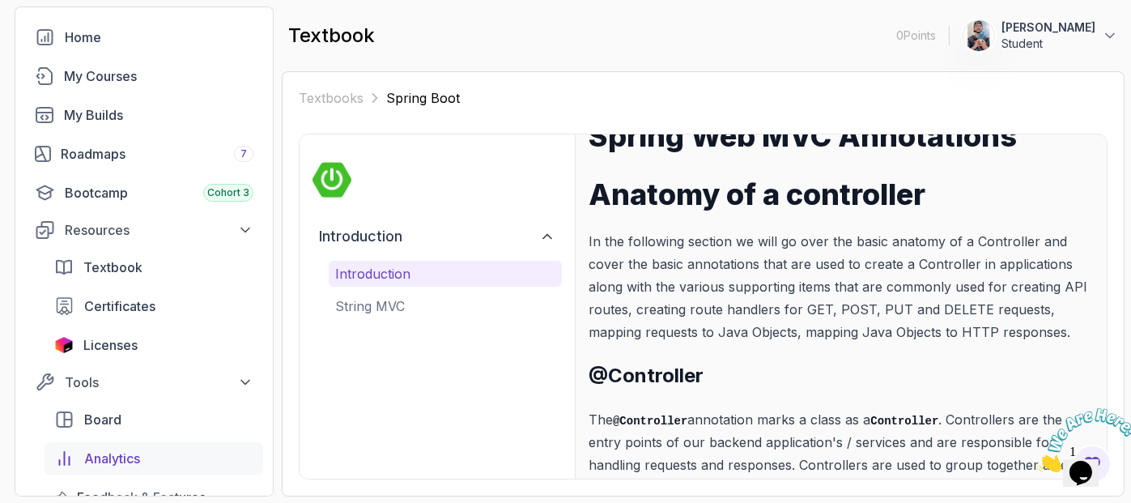
scroll to position [67, 0]
click at [128, 191] on div "Bootcamp Cohort 3" at bounding box center [159, 193] width 189 height 19
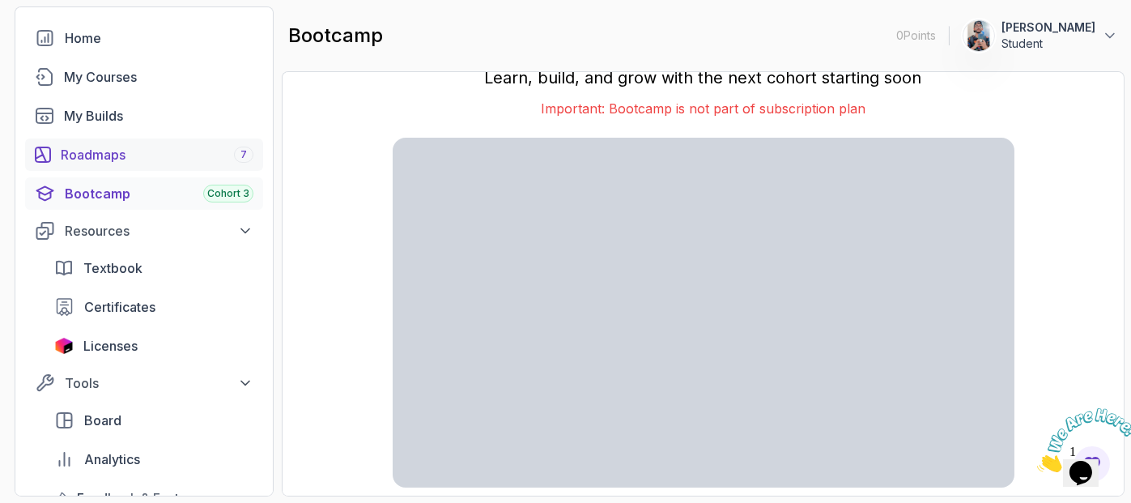
click at [125, 159] on div "Roadmaps 7" at bounding box center [157, 154] width 193 height 19
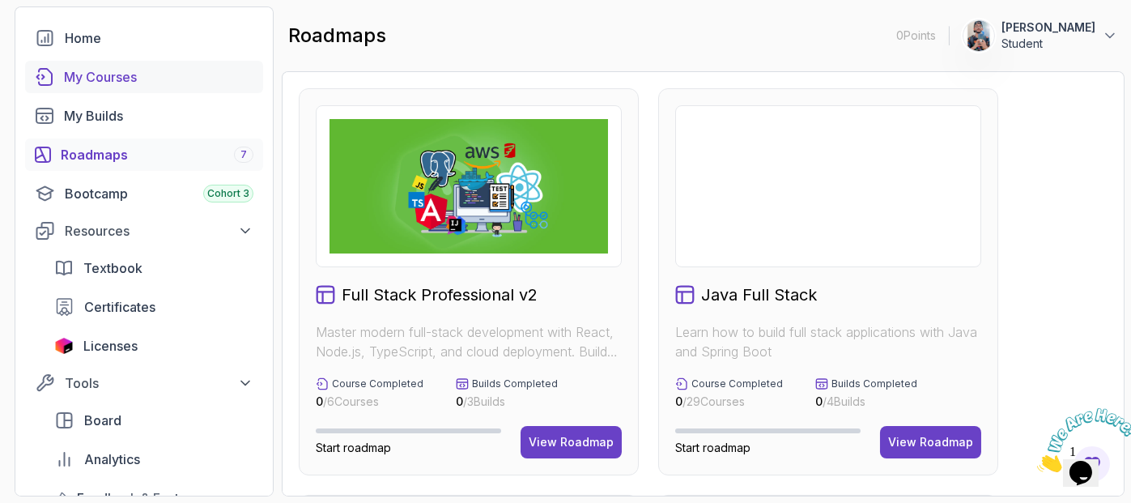
click at [144, 80] on div "My Courses" at bounding box center [159, 76] width 190 height 19
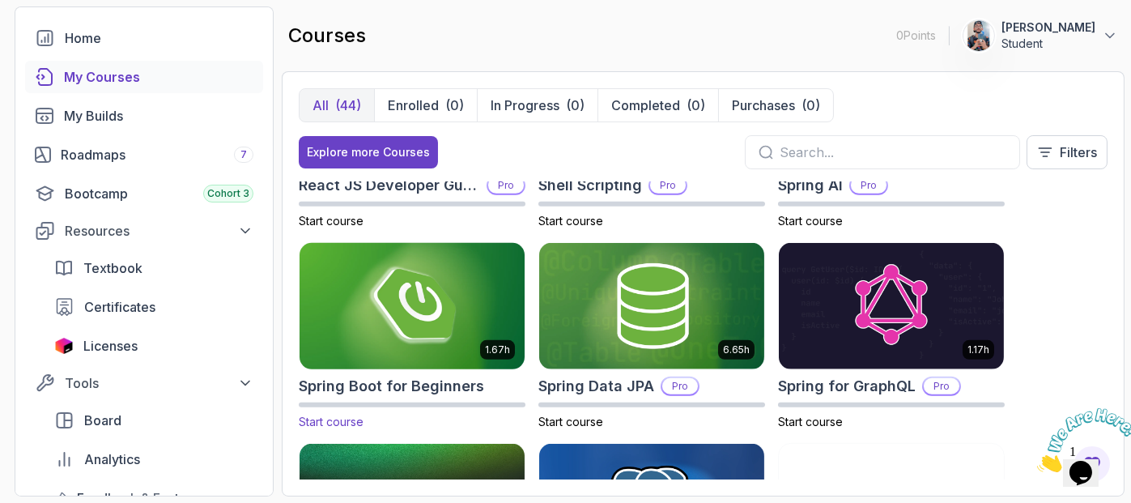
scroll to position [2346, 0]
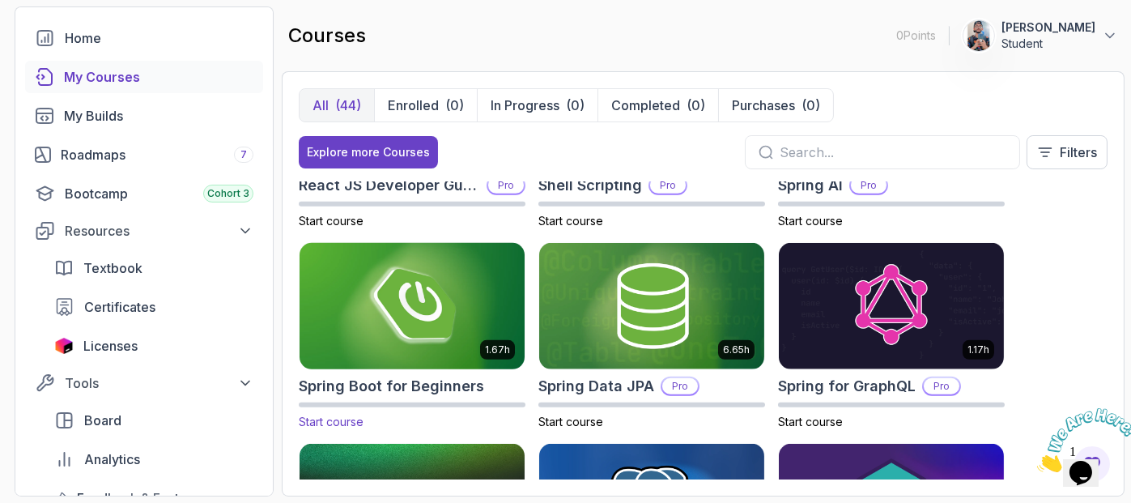
click at [369, 318] on img at bounding box center [412, 306] width 236 height 132
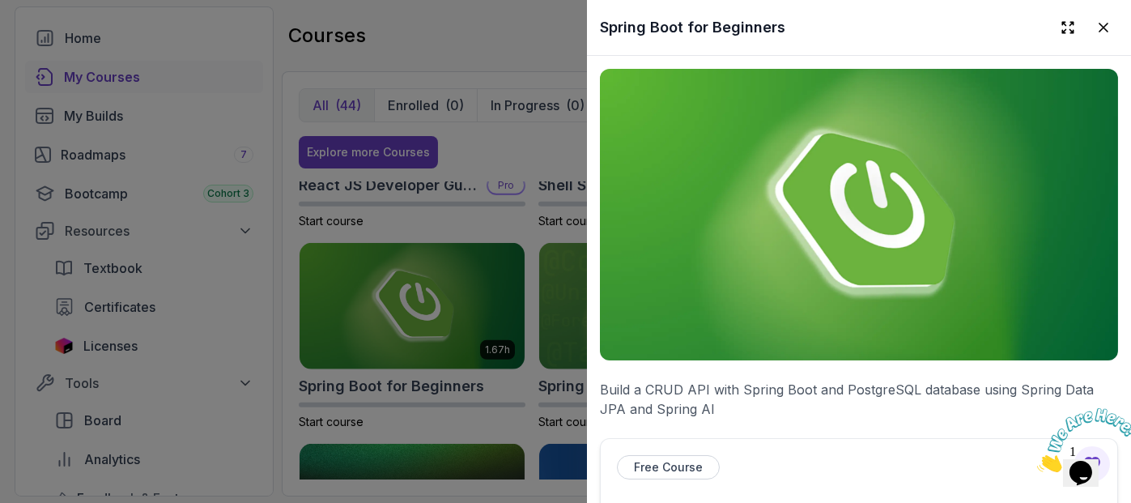
click at [764, 265] on img at bounding box center [859, 215] width 518 height 292
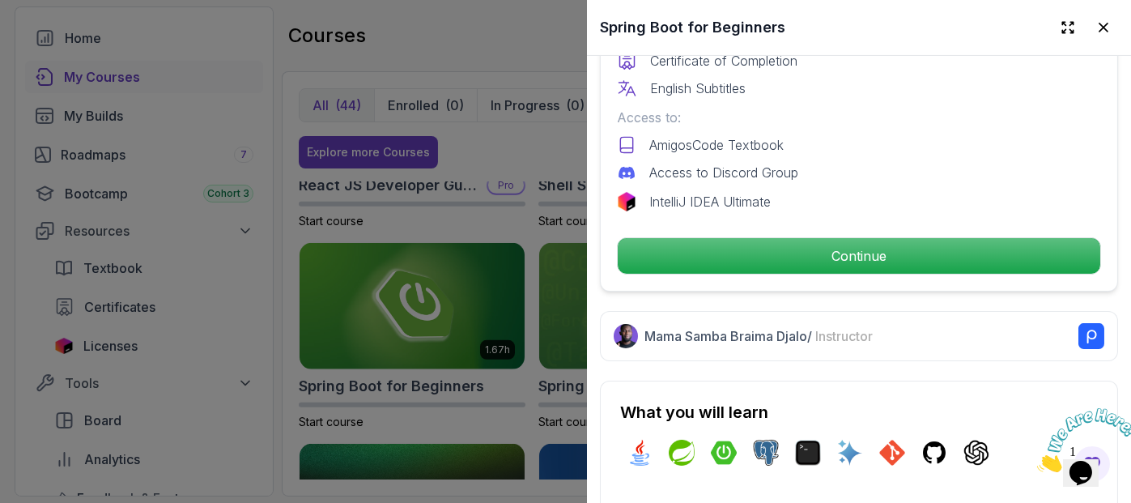
scroll to position [544, 0]
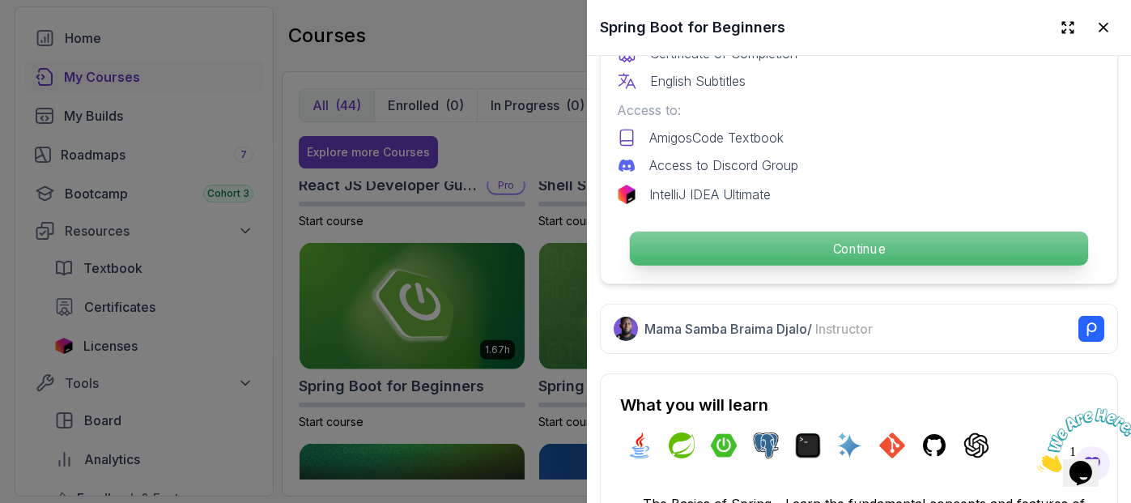
click at [781, 233] on p "Continue" at bounding box center [859, 249] width 458 height 34
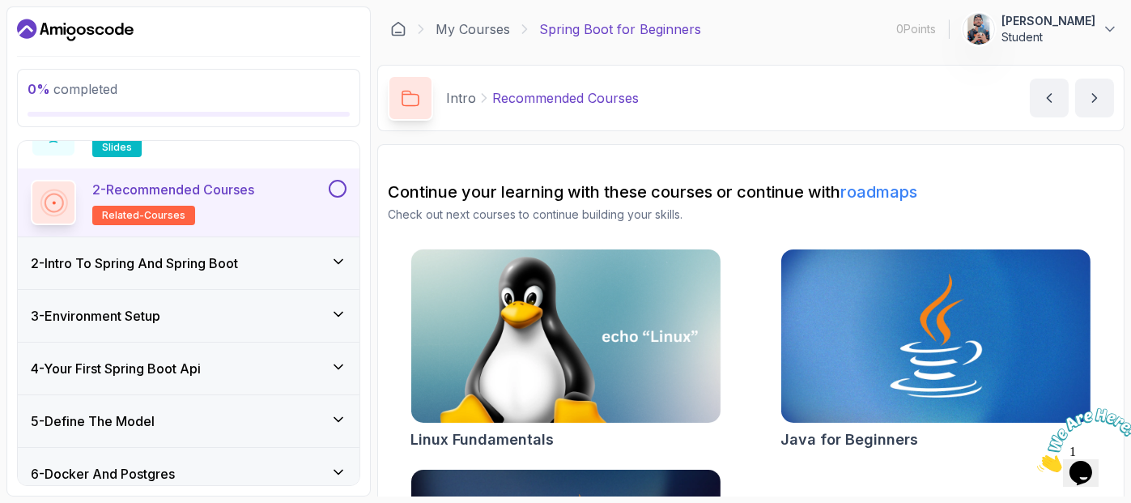
scroll to position [94, 0]
click at [350, 254] on div "2 - Intro To Spring And Spring Boot" at bounding box center [189, 262] width 342 height 52
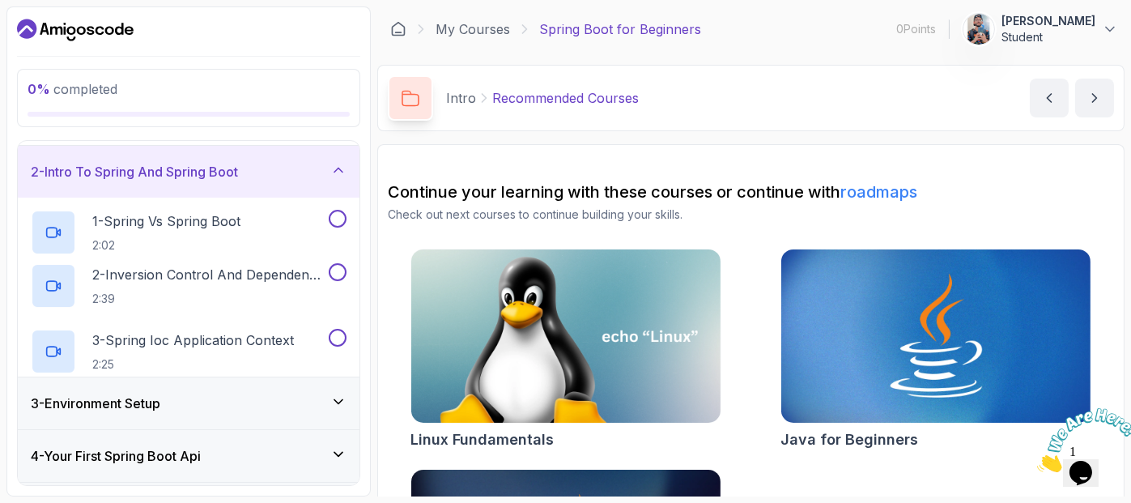
scroll to position [67, 0]
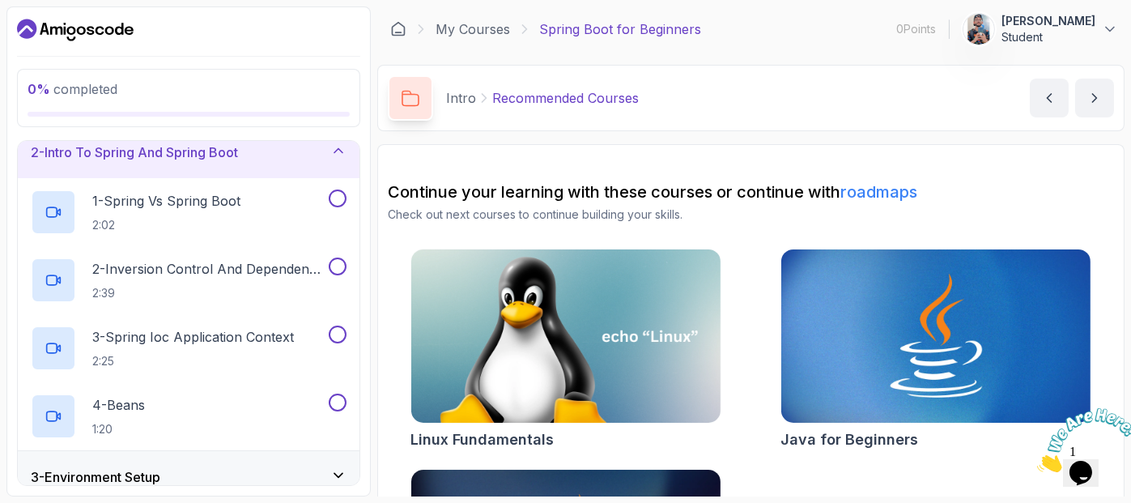
click at [347, 156] on div "2 - Intro To Spring And Spring Boot" at bounding box center [189, 152] width 342 height 52
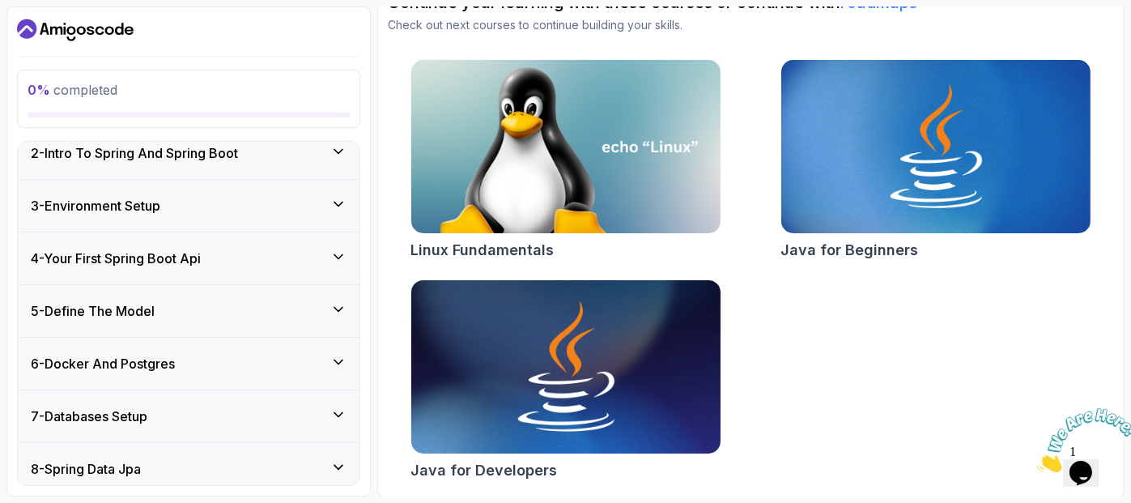
scroll to position [0, 0]
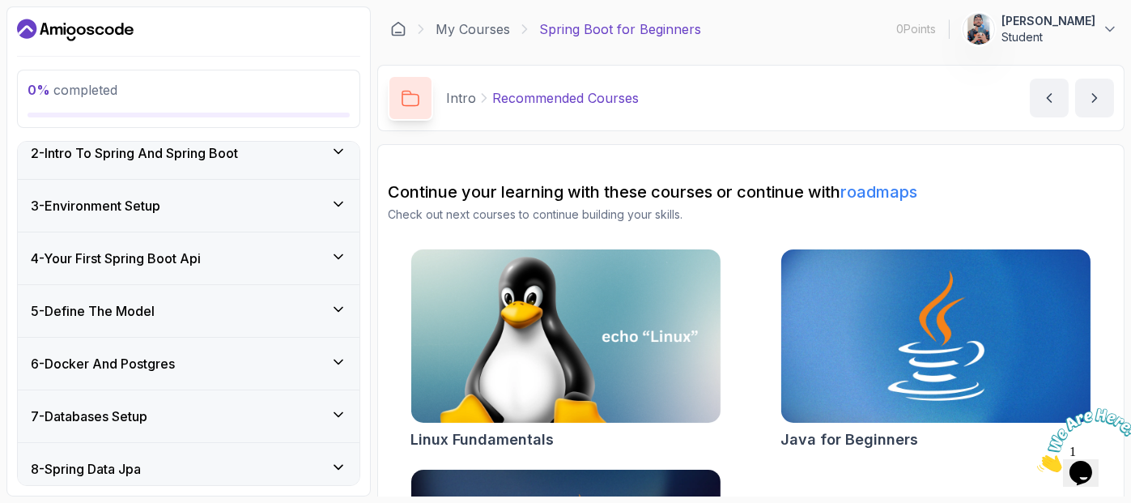
click at [837, 321] on img at bounding box center [935, 336] width 325 height 182
click at [468, 100] on p "Intro" at bounding box center [461, 97] width 30 height 19
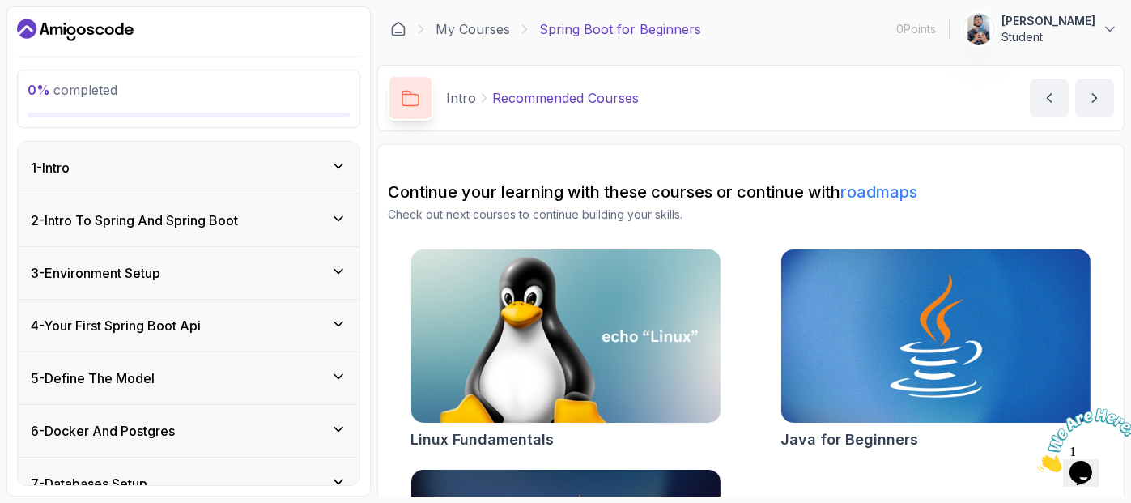
click at [259, 158] on div "1 - Intro" at bounding box center [189, 167] width 316 height 19
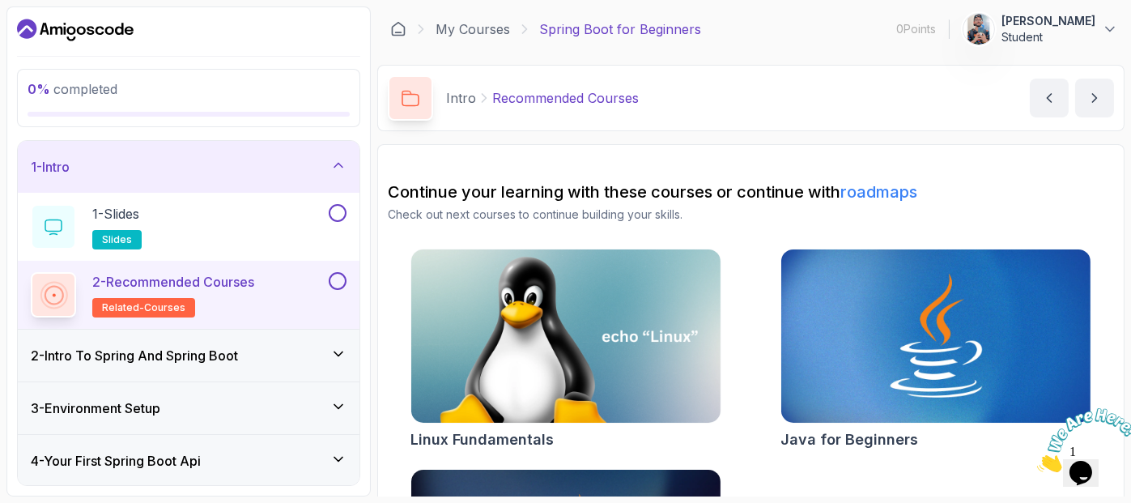
click at [262, 356] on div "2 - Intro To Spring And Spring Boot" at bounding box center [189, 355] width 316 height 19
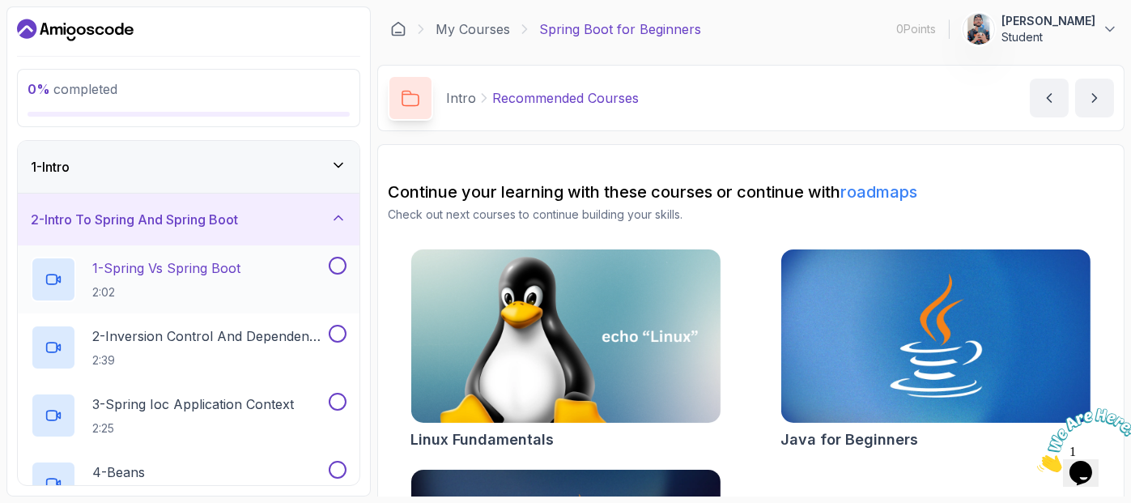
click at [267, 282] on div "1 - Spring Vs Spring Boot 2:02" at bounding box center [178, 279] width 295 height 45
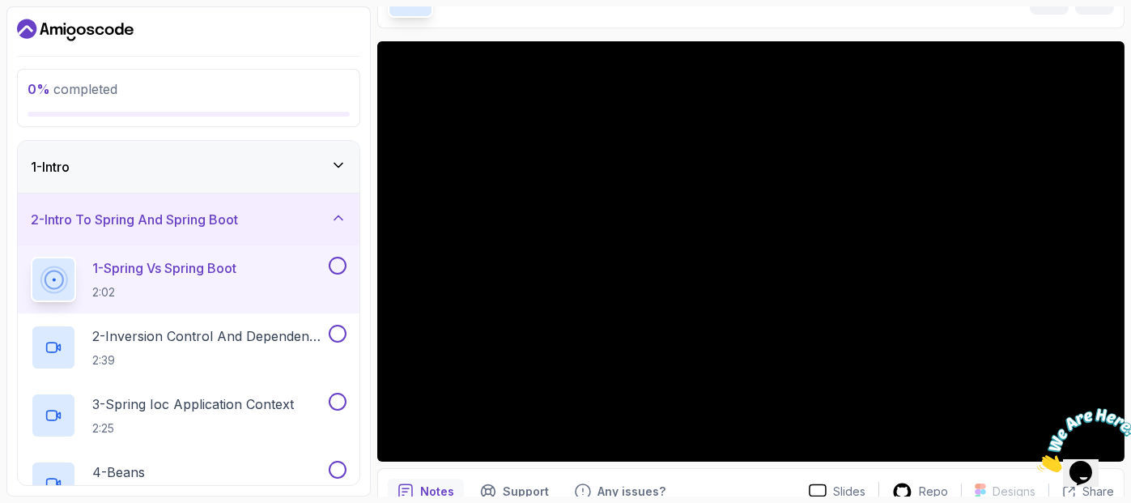
scroll to position [114, 0]
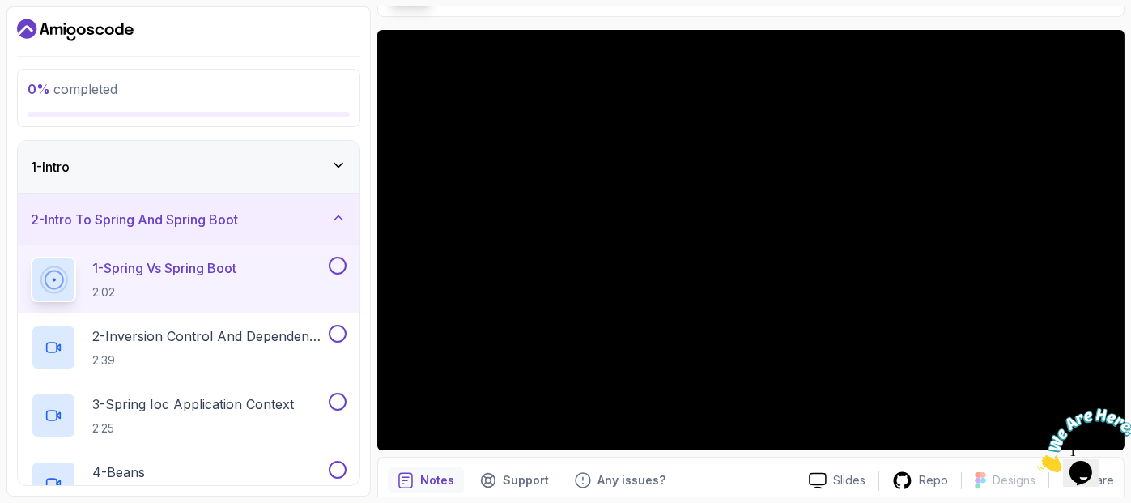
click at [321, 167] on div "1 - Intro" at bounding box center [189, 166] width 316 height 19
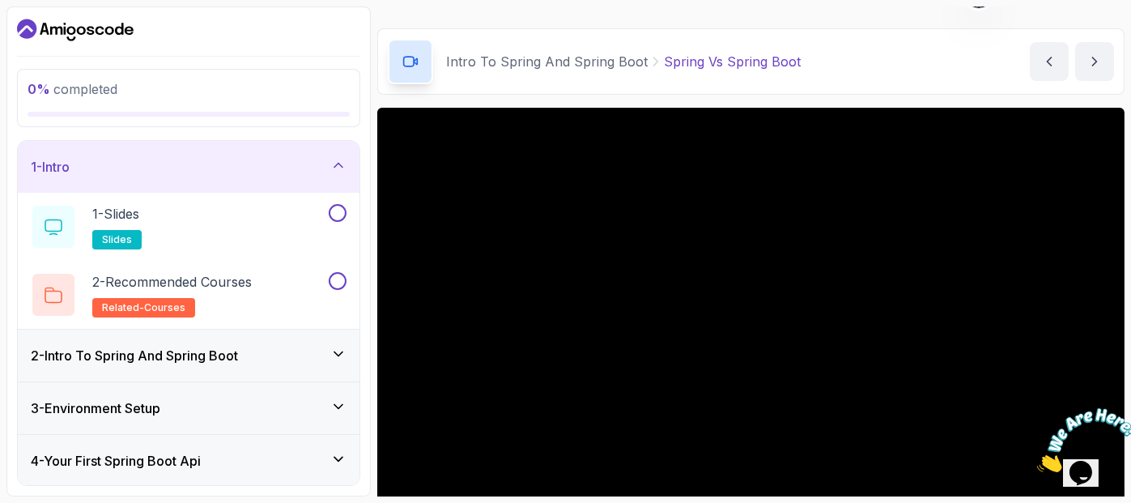
scroll to position [0, 0]
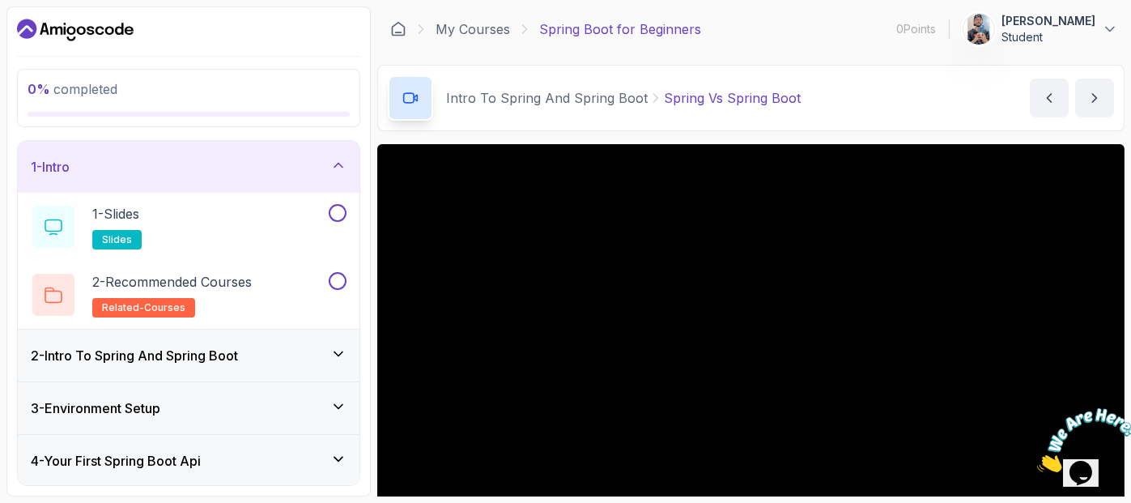
click at [110, 37] on icon "Dashboard" at bounding box center [75, 30] width 117 height 26
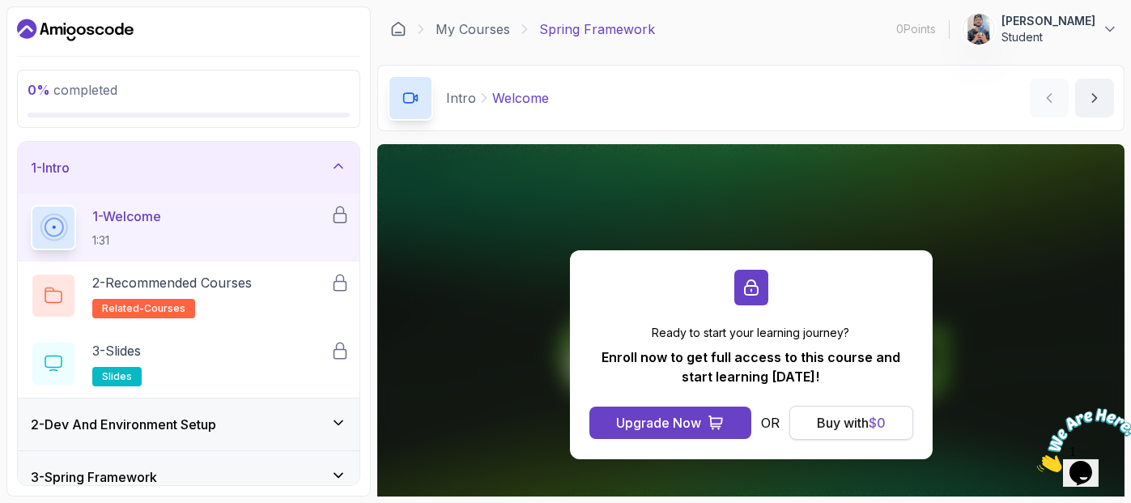
click at [855, 428] on div "Buy with $ 0" at bounding box center [851, 422] width 69 height 19
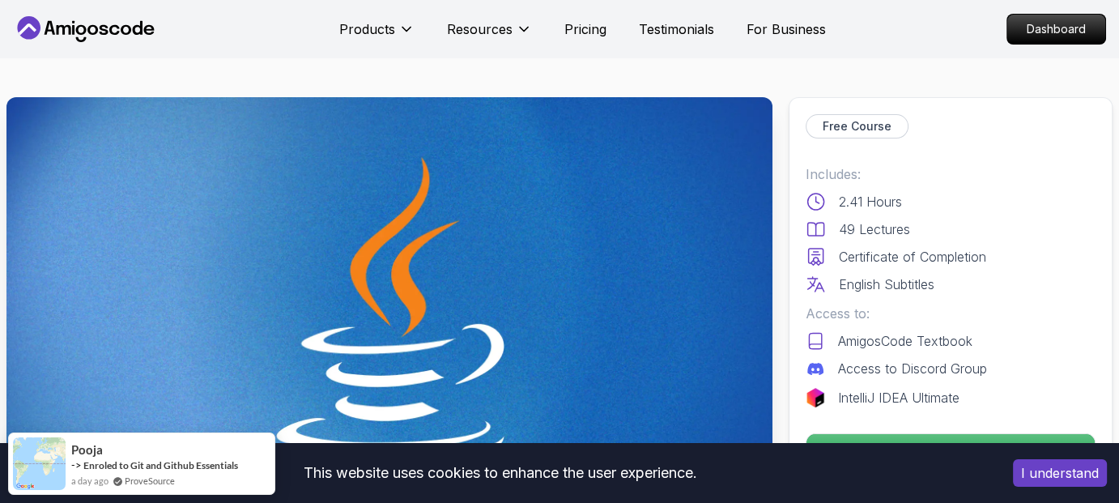
click at [1064, 474] on button "I understand" at bounding box center [1060, 473] width 94 height 28
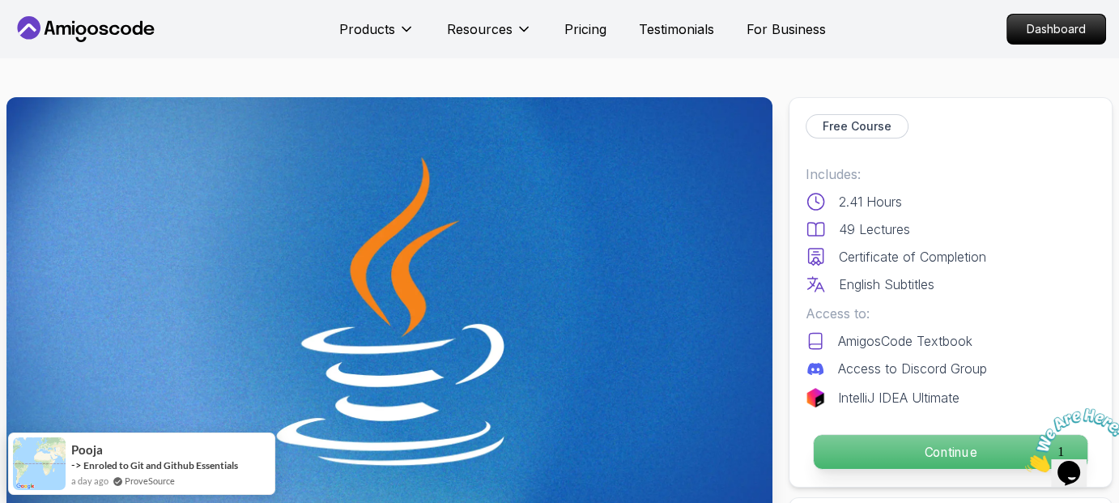
click at [905, 435] on p "Continue" at bounding box center [951, 452] width 274 height 34
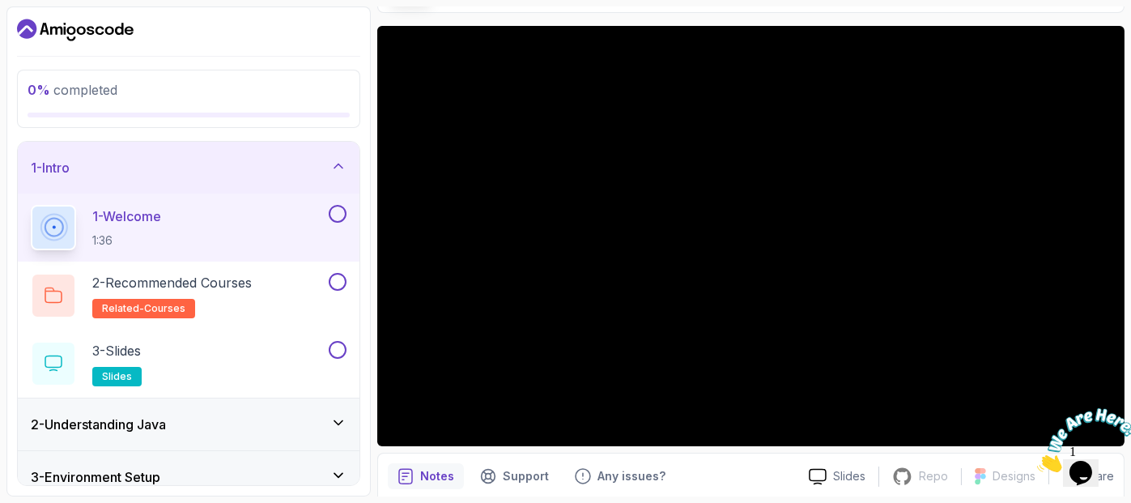
scroll to position [123, 0]
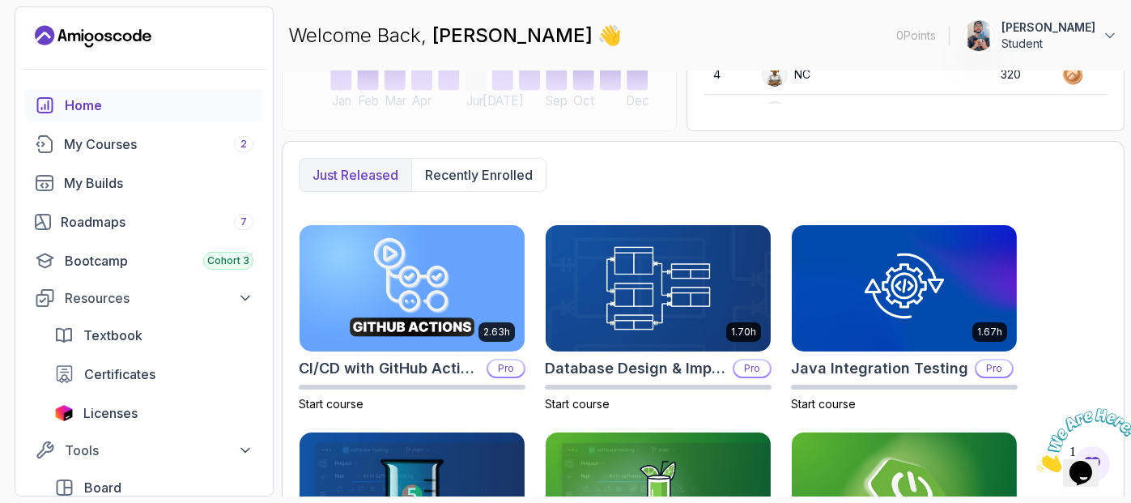
scroll to position [359, 0]
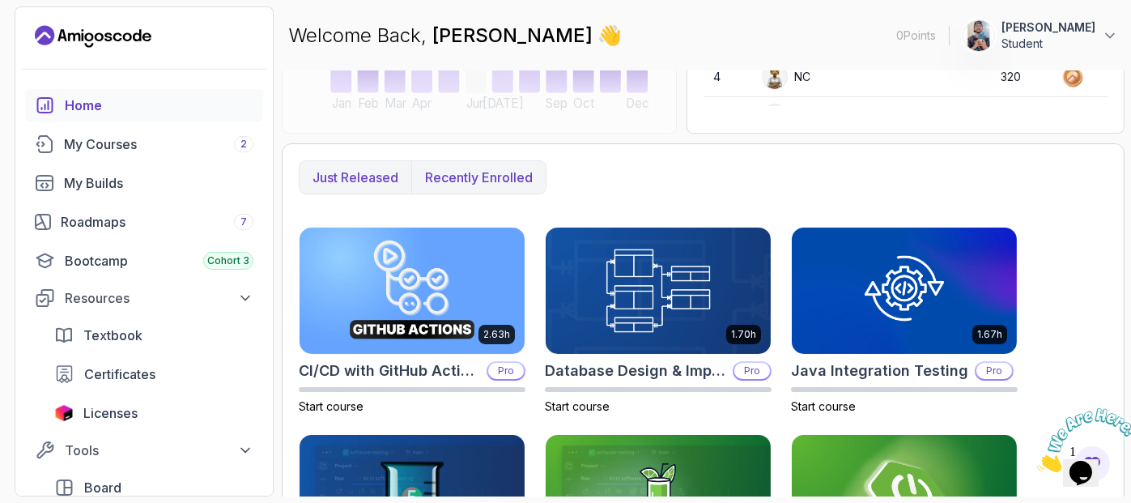
click at [494, 171] on p "Recently enrolled" at bounding box center [479, 177] width 108 height 19
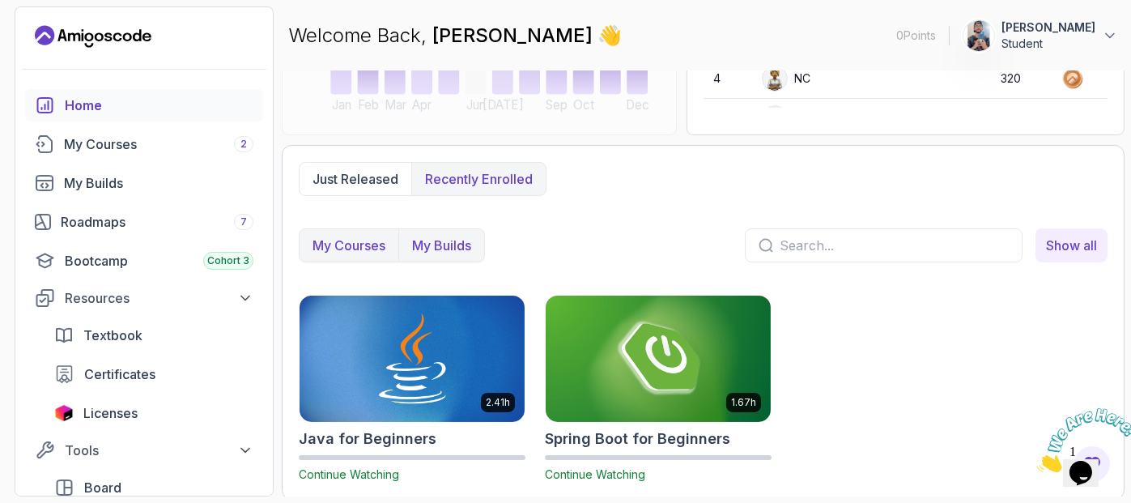
click at [436, 229] on button "My Builds" at bounding box center [441, 245] width 86 height 32
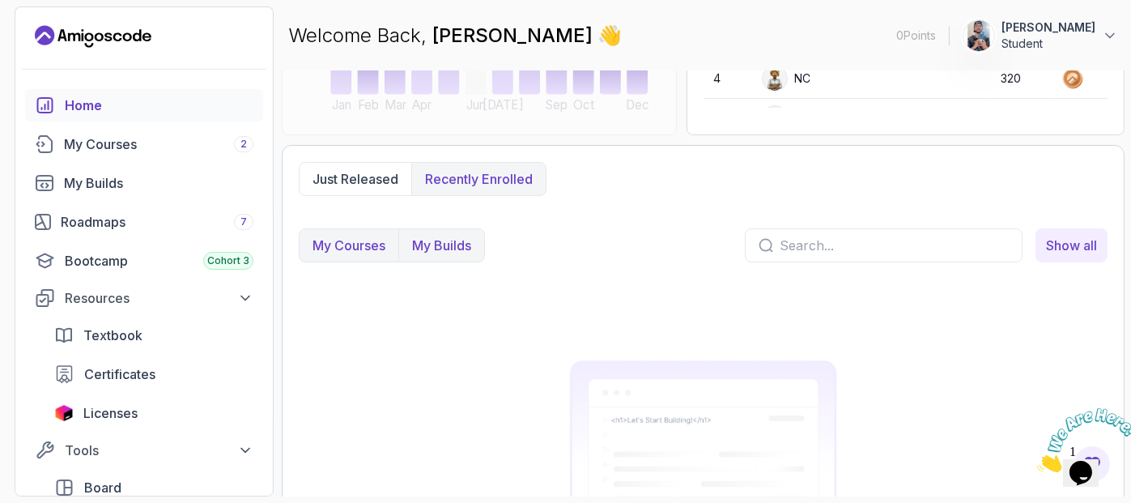
click at [350, 229] on button "My Courses" at bounding box center [349, 245] width 99 height 32
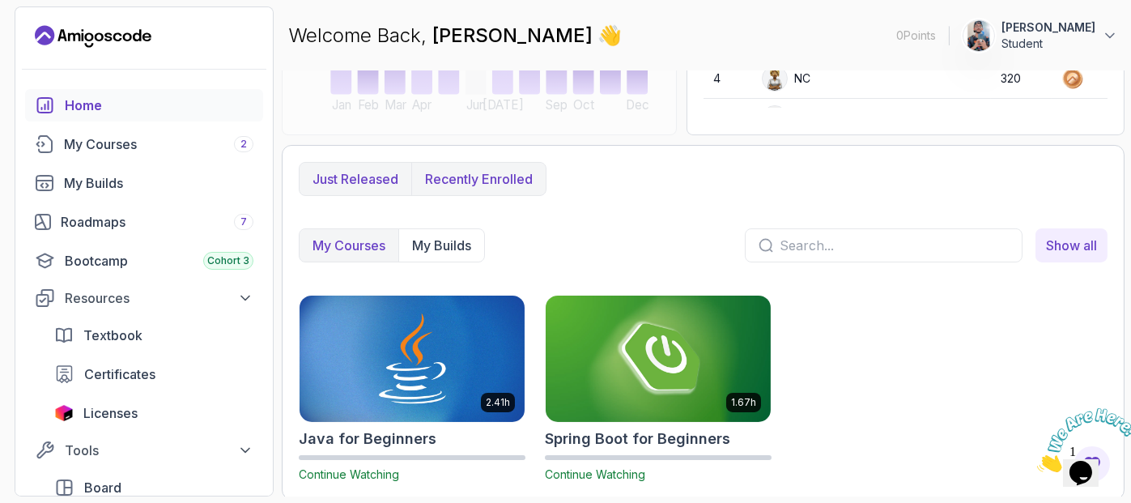
click at [364, 174] on p "Just released" at bounding box center [356, 178] width 86 height 19
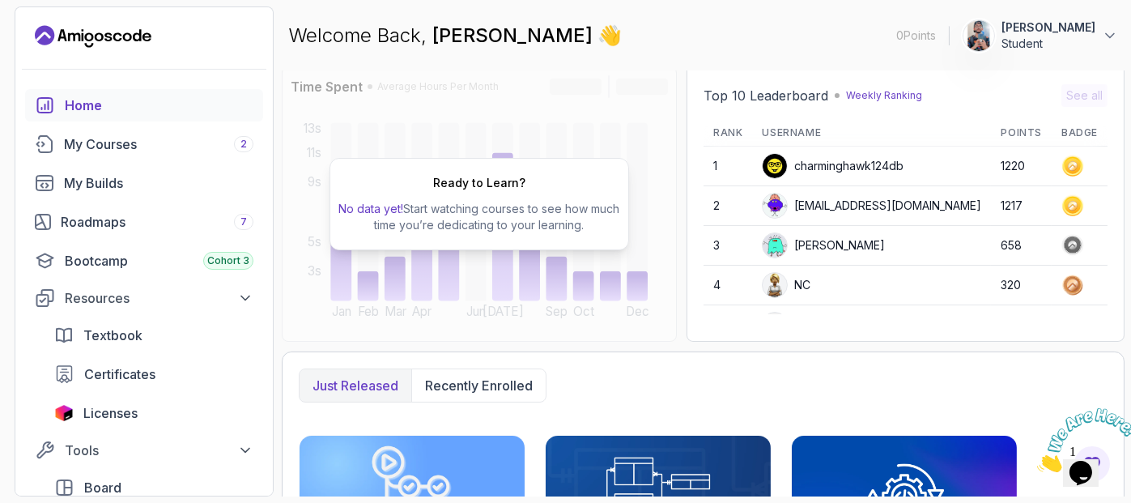
scroll to position [0, 0]
